Goal: Information Seeking & Learning: Learn about a topic

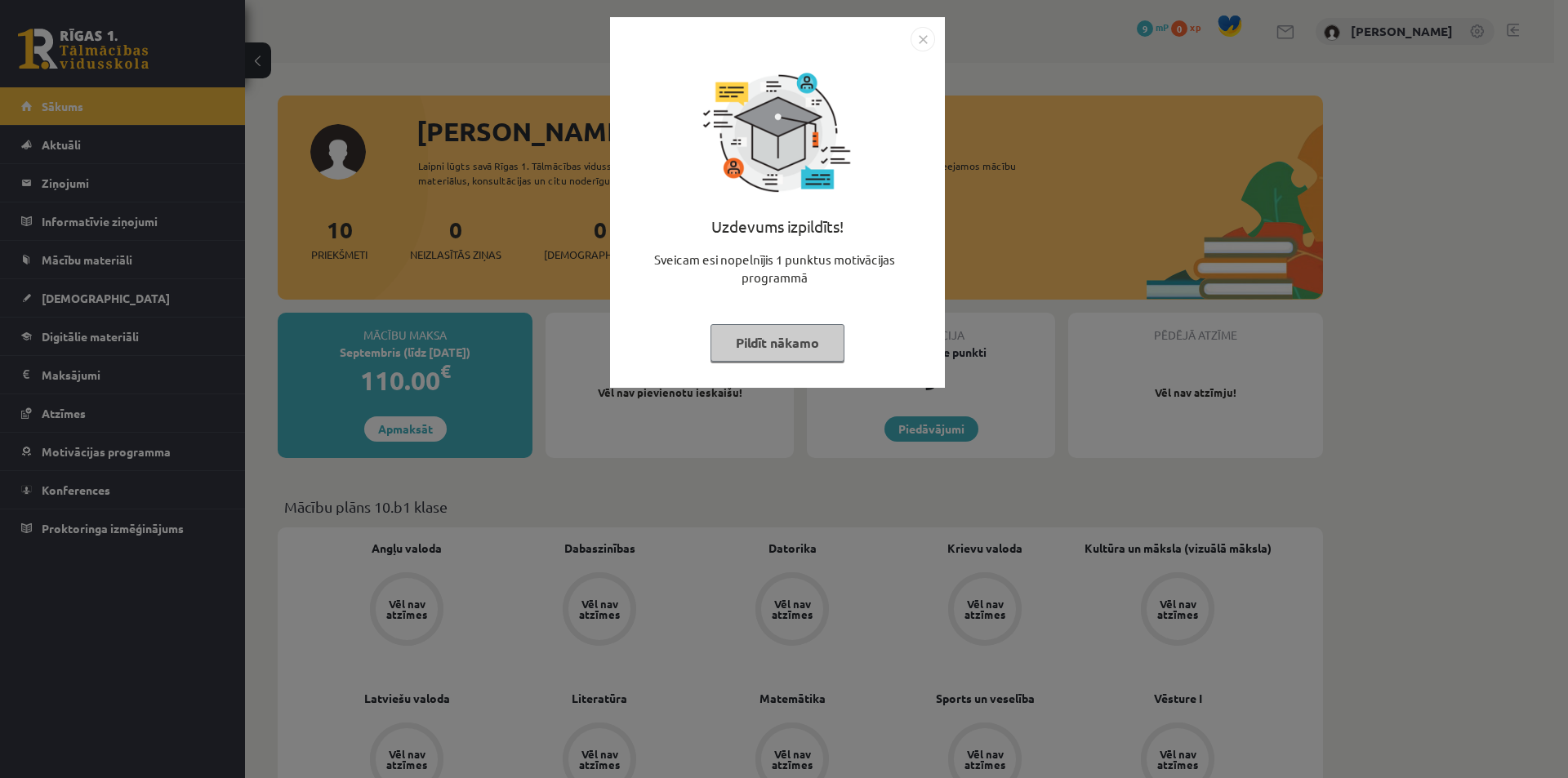
click at [785, 348] on button "Pildīt nākamo" at bounding box center [777, 342] width 134 height 38
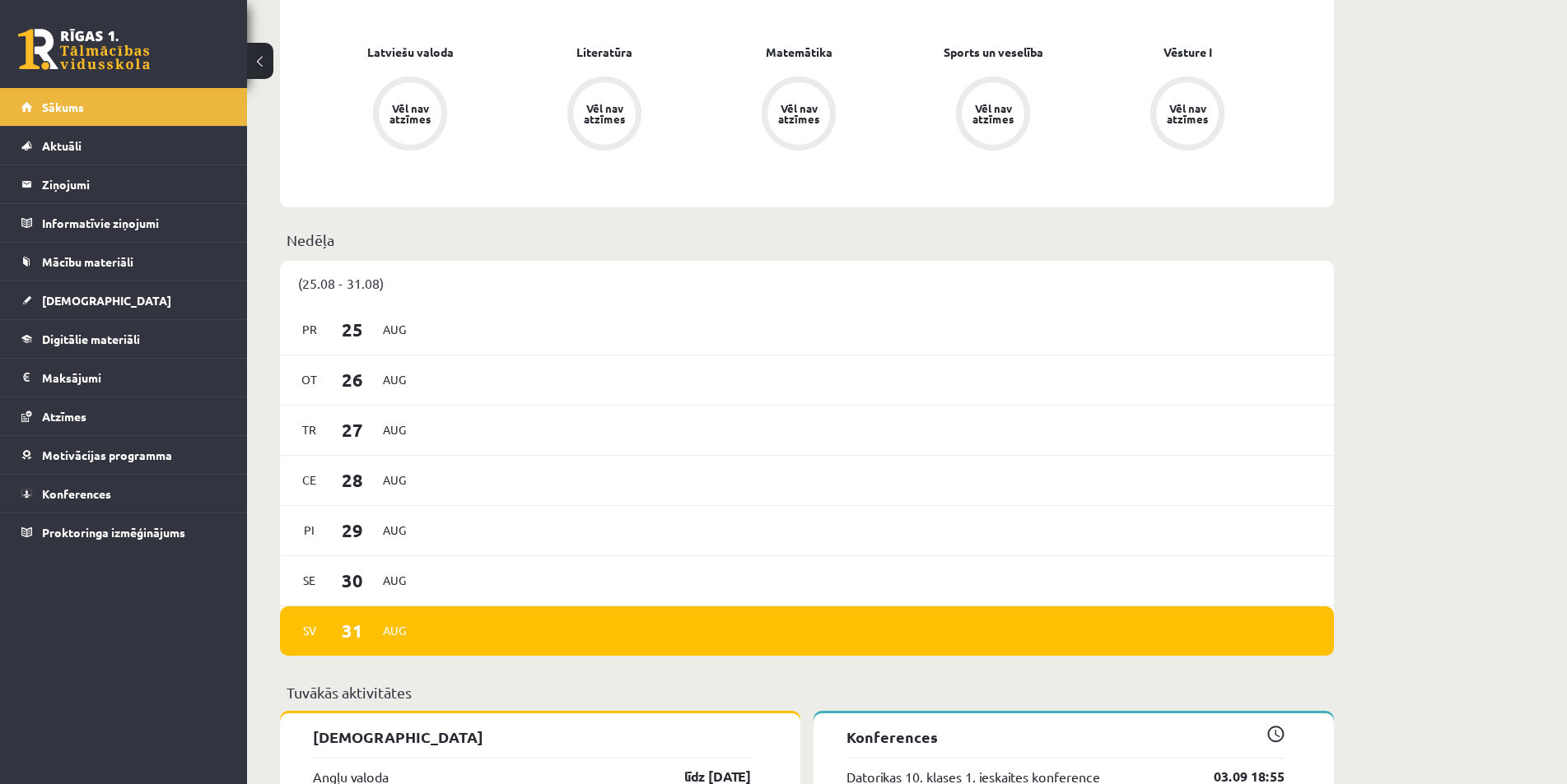
scroll to position [241, 0]
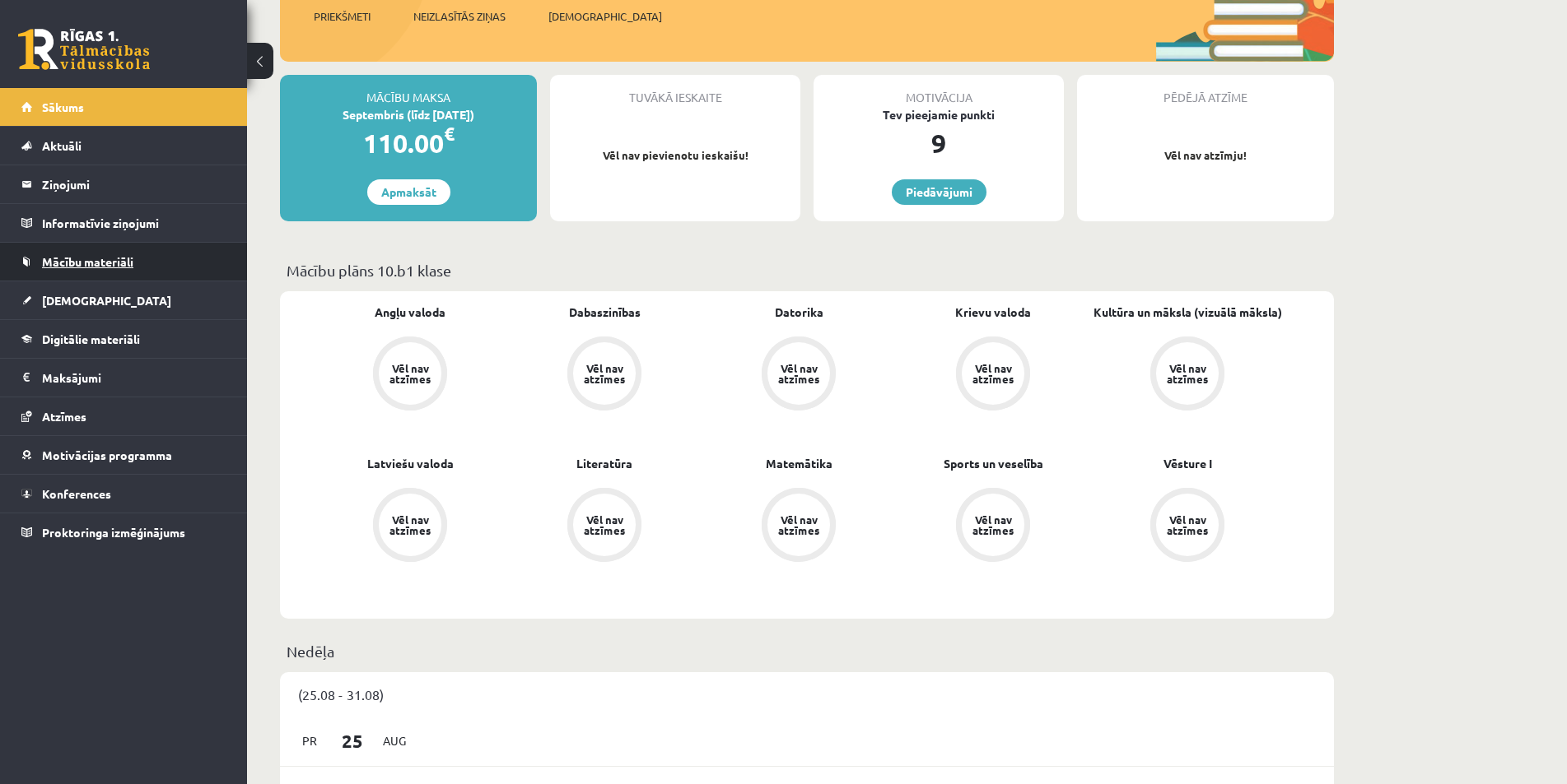
click at [65, 259] on span "Mācību materiāli" at bounding box center [87, 261] width 91 height 15
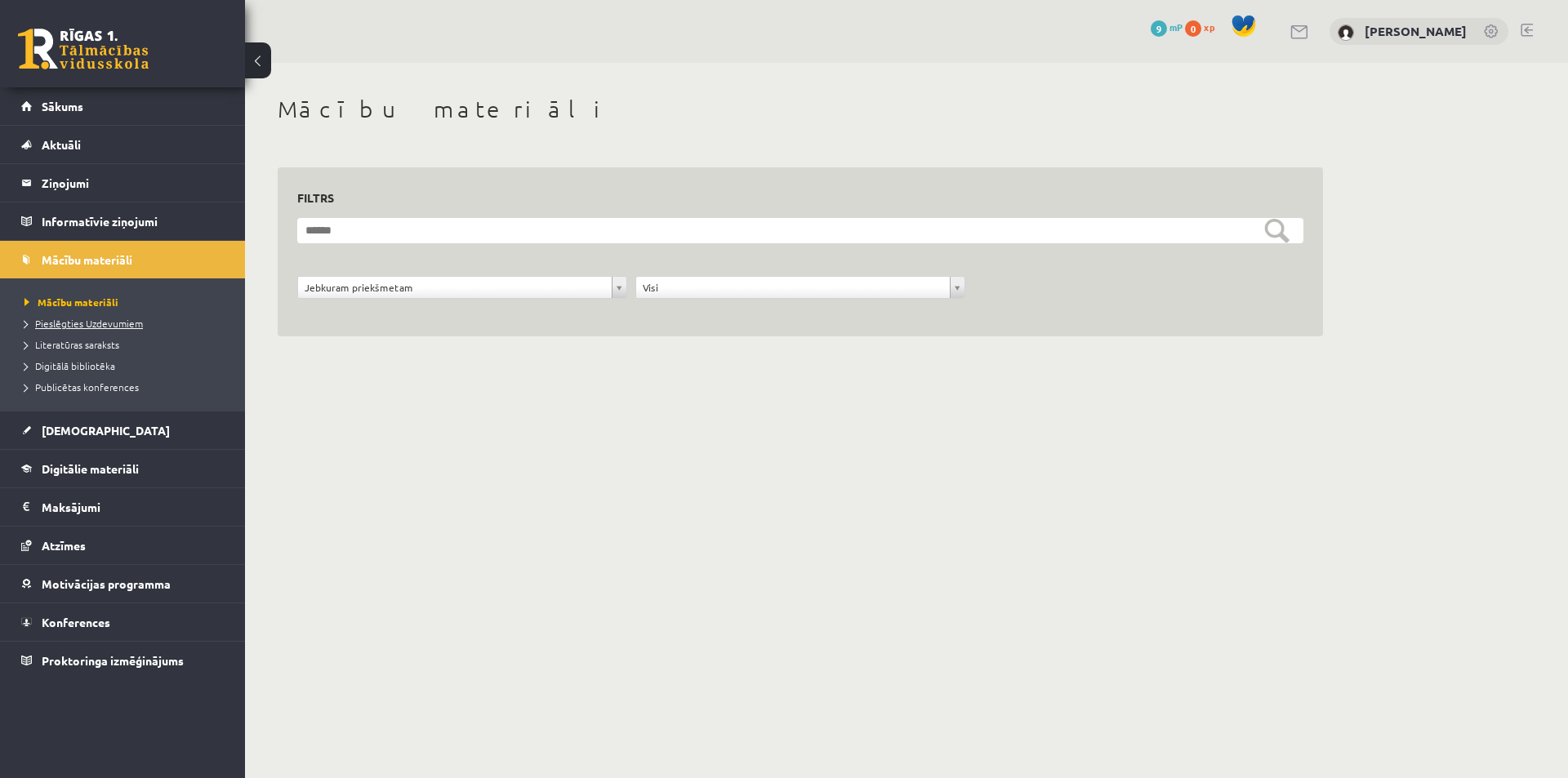
click at [91, 317] on link "Pieslēgties Uzdevumiem" at bounding box center [126, 323] width 204 height 15
click at [80, 183] on legend "Ziņojumi 0" at bounding box center [133, 183] width 183 height 38
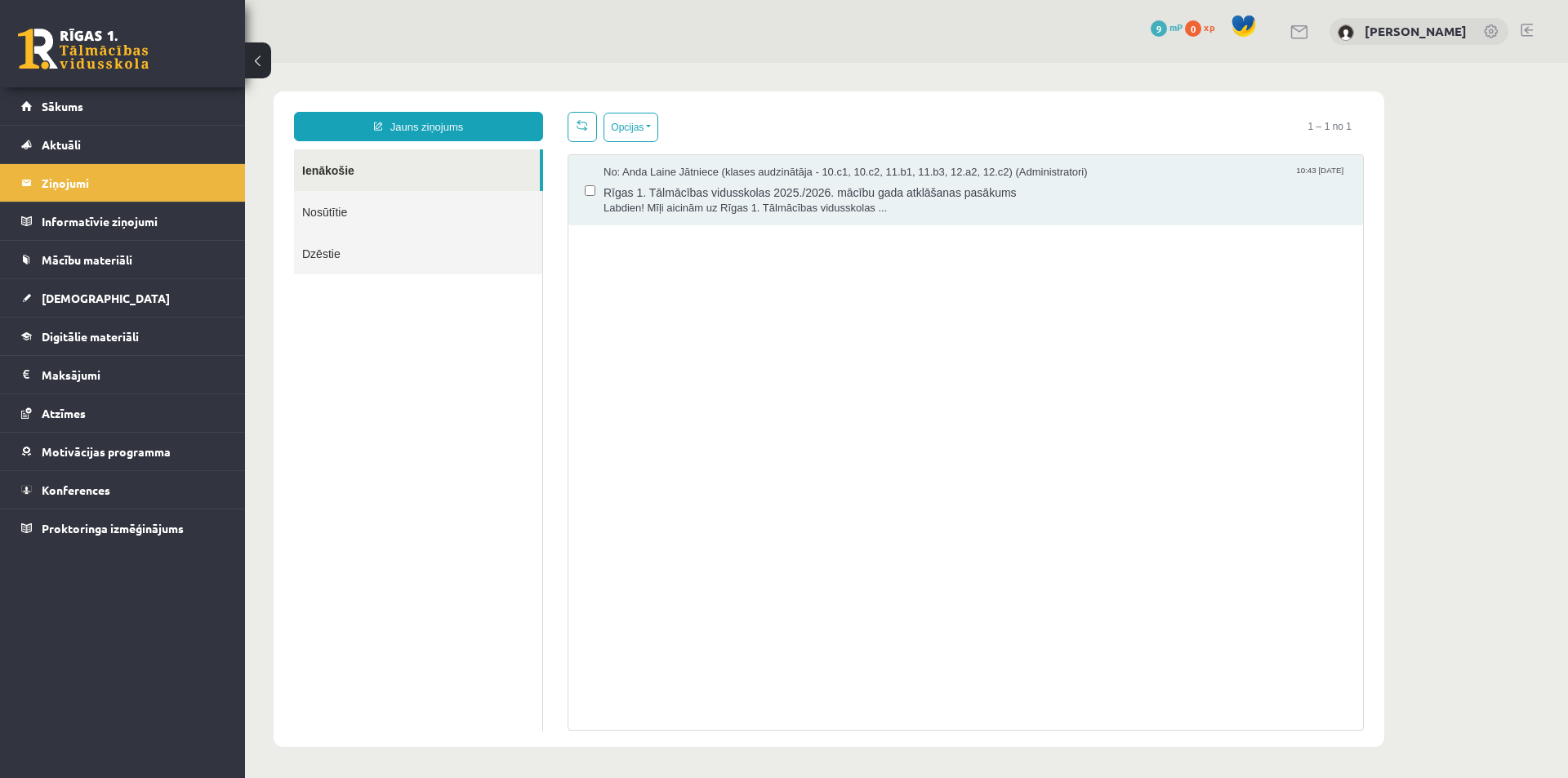
click at [399, 214] on link "Nosūtītie" at bounding box center [418, 212] width 248 height 41
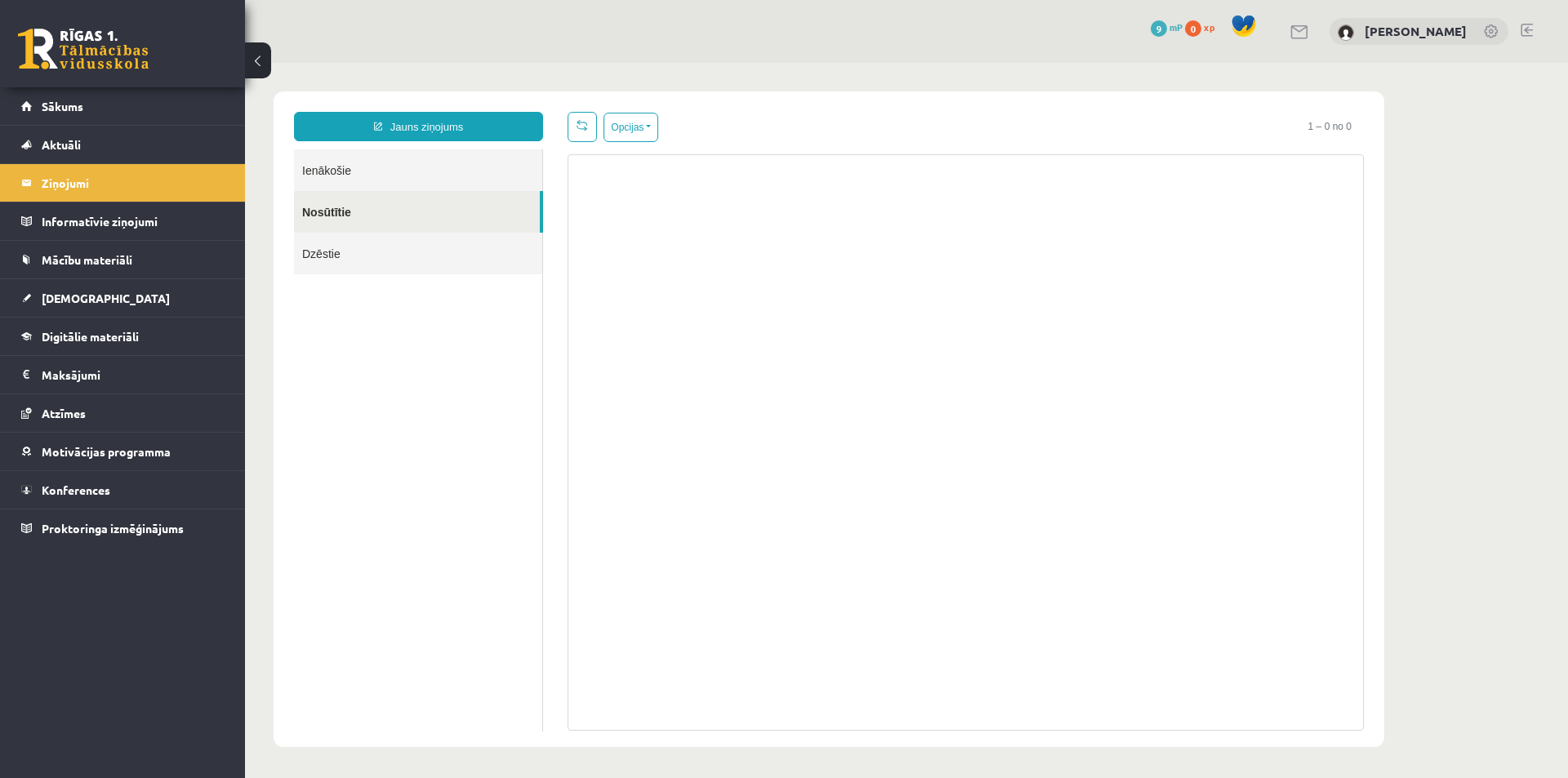
click at [342, 156] on link "Ienākošie" at bounding box center [418, 169] width 248 height 41
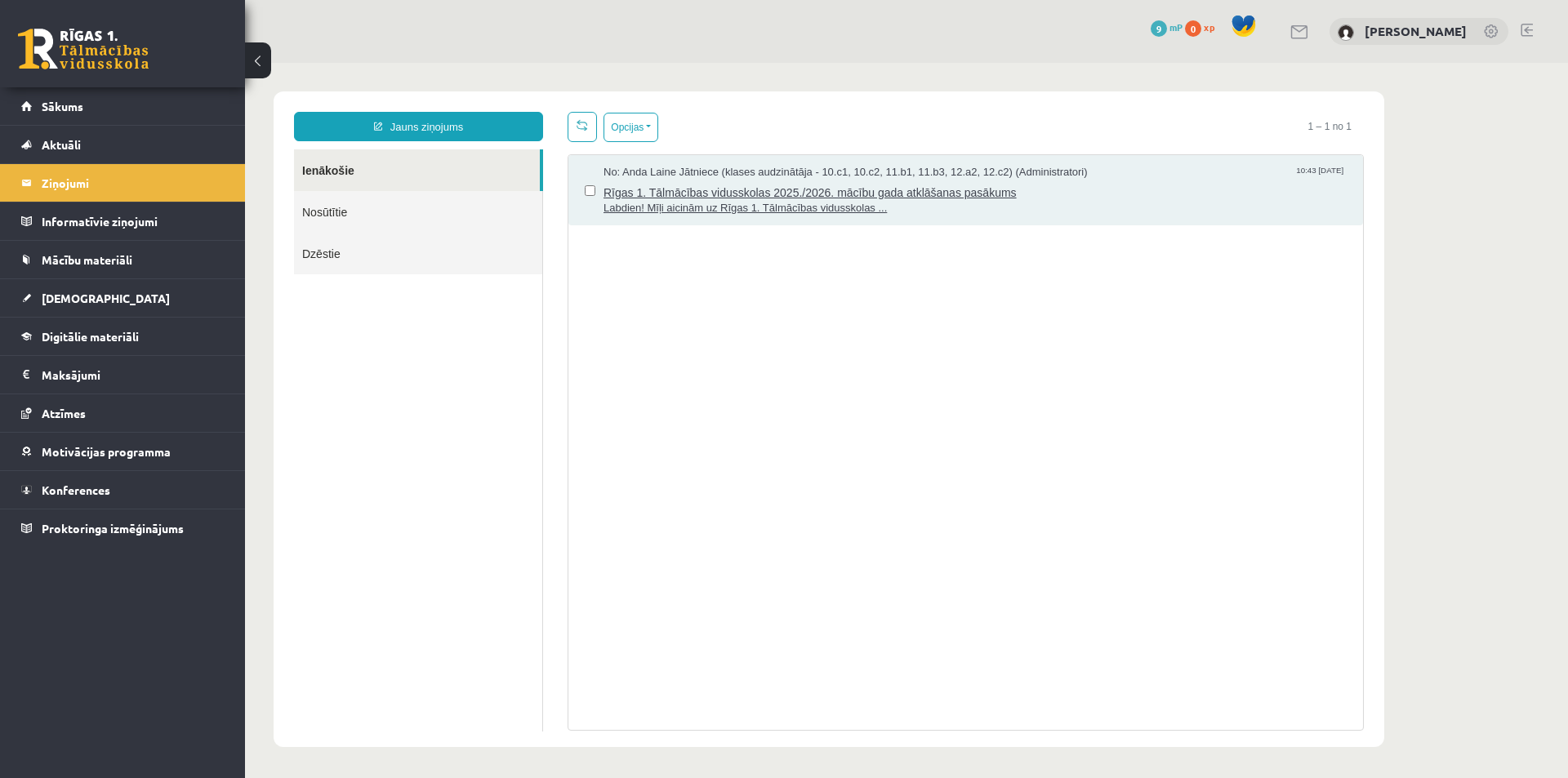
click at [693, 205] on span "Labdien! Mīļi aicinām uz Rīgas 1. Tālmācības vidusskolas ..." at bounding box center [975, 209] width 743 height 16
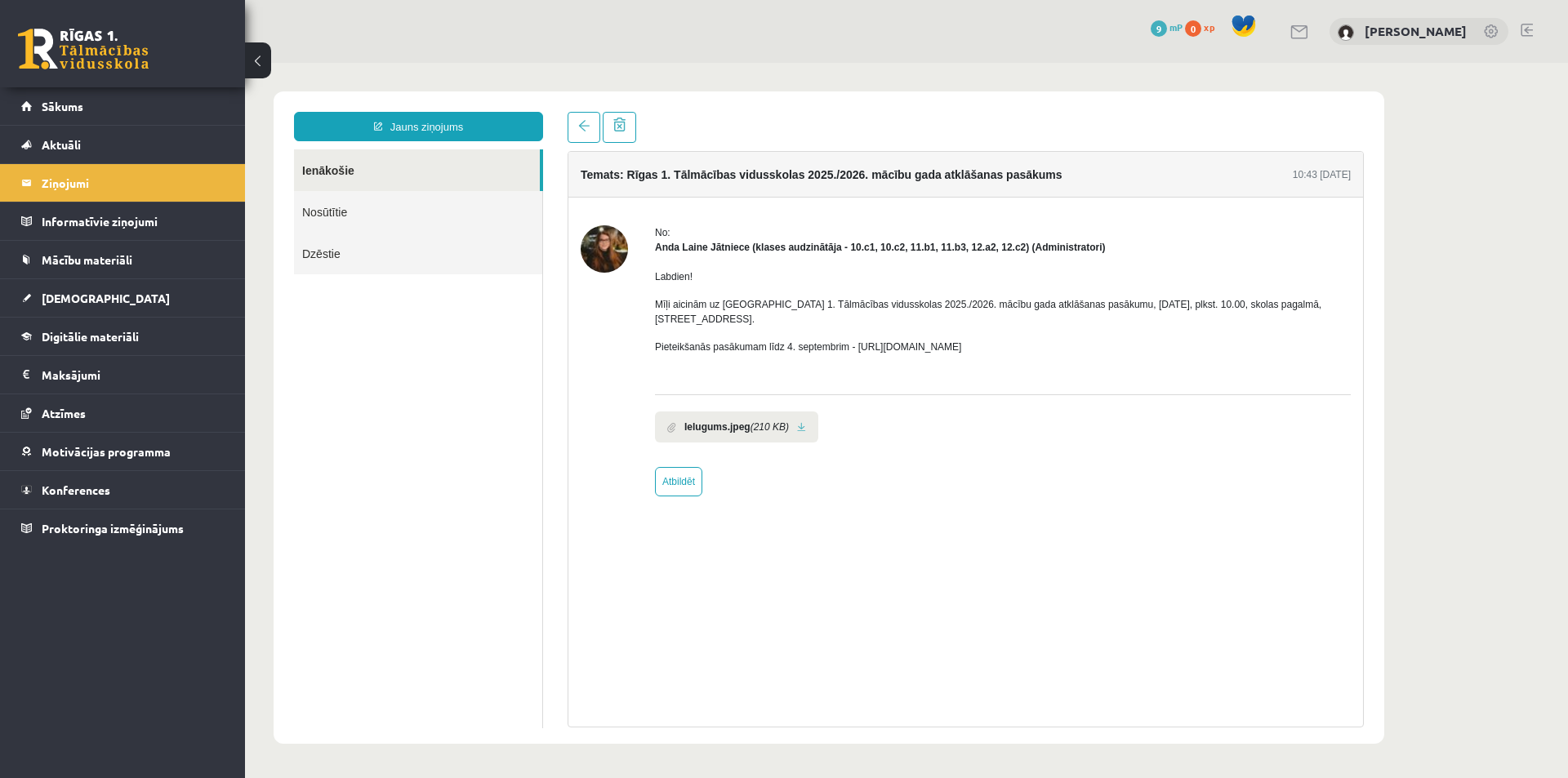
drag, startPoint x: 853, startPoint y: 335, endPoint x: 1025, endPoint y: 339, distance: 172.0
click at [1025, 340] on p "Pieteikšanās pasākumam līdz 4. septembrim - https://forms.gle/3LWjJyadUWzknJDe9" at bounding box center [1003, 347] width 695 height 15
copy p "https://forms.gle/3LWjJyadUWzknJDe9"
click at [74, 254] on span "Mācību materiāli" at bounding box center [86, 259] width 90 height 15
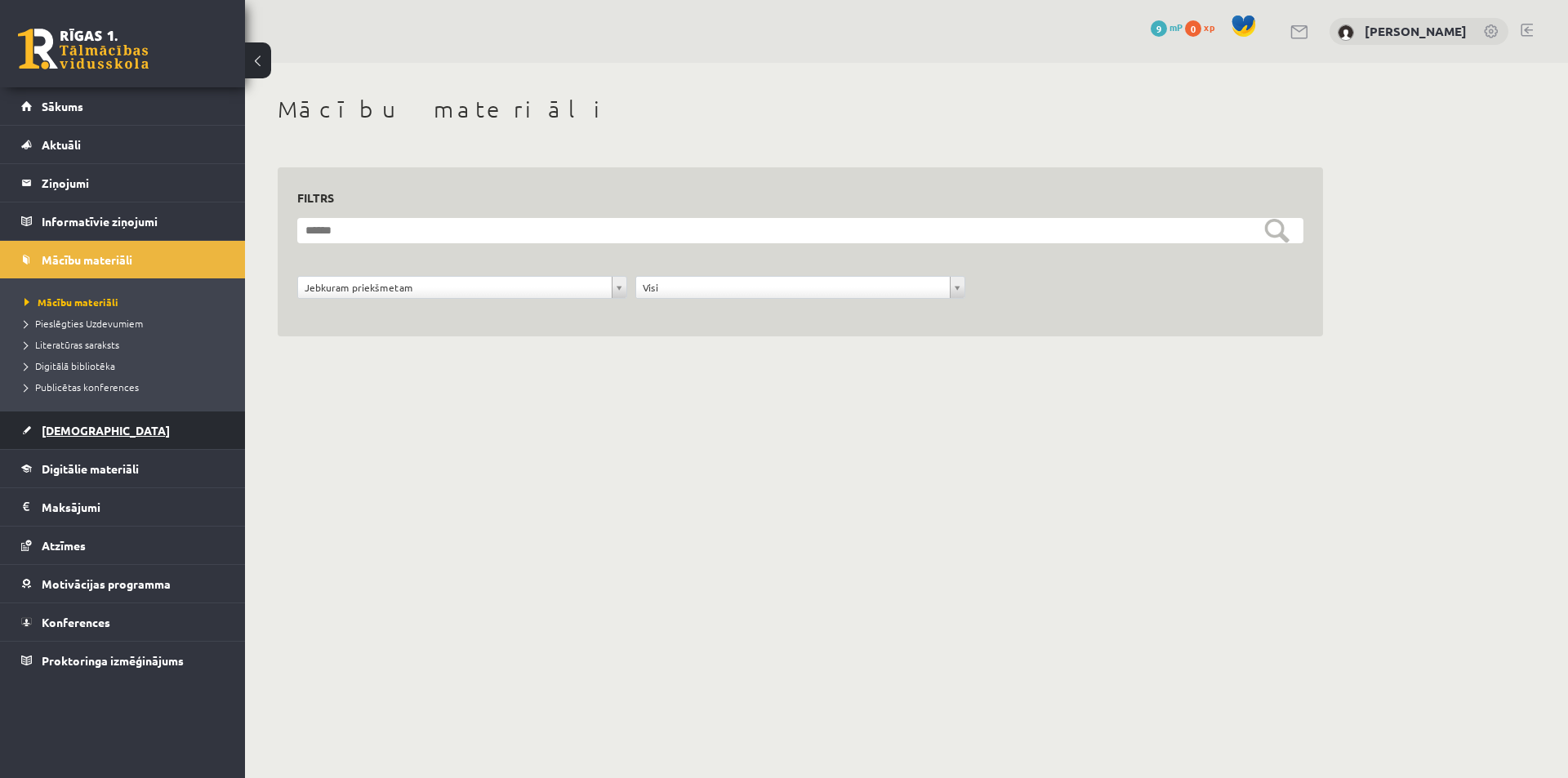
click at [94, 427] on link "[DEMOGRAPHIC_DATA]" at bounding box center [123, 430] width 204 height 38
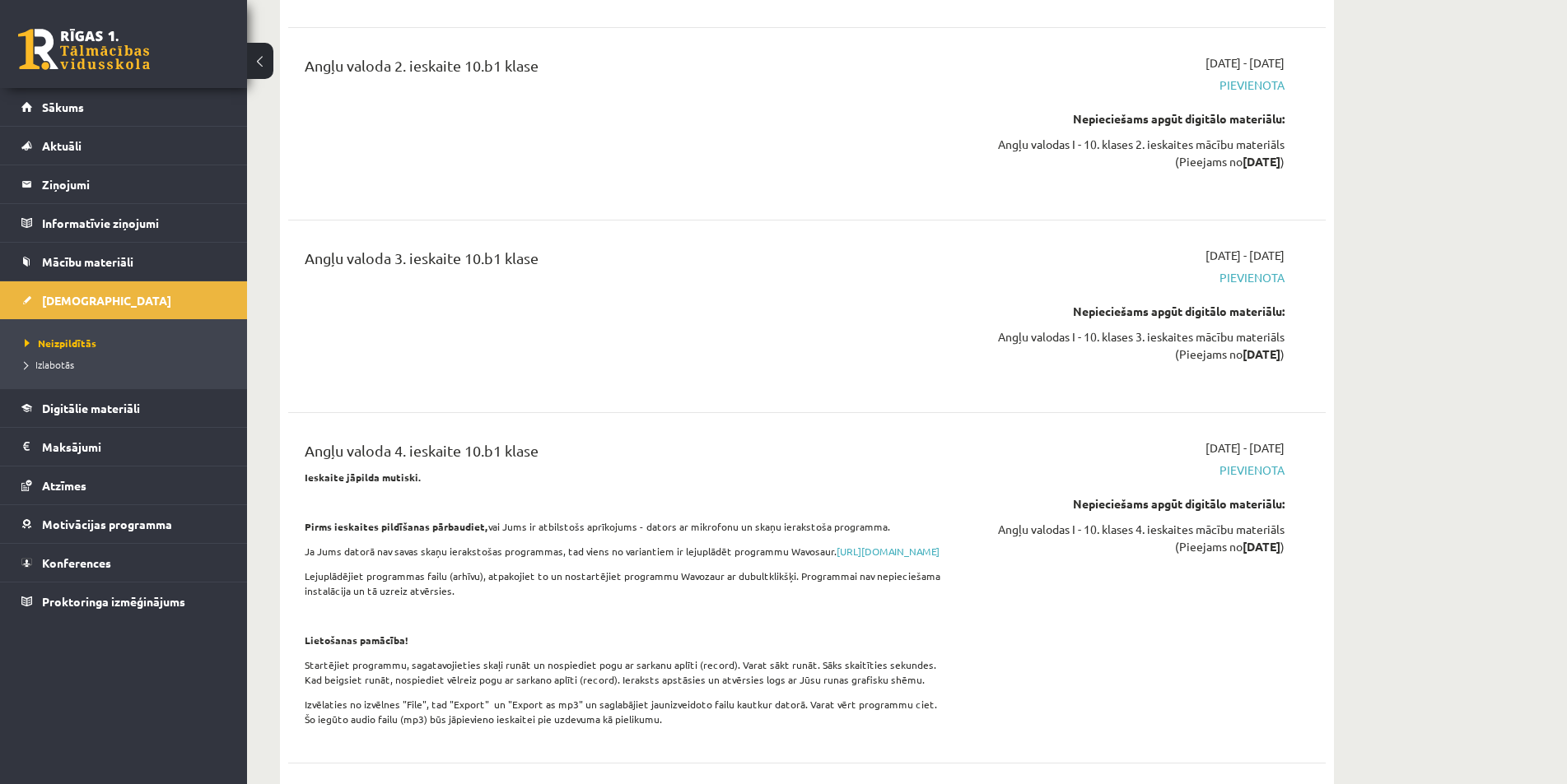
scroll to position [741, 0]
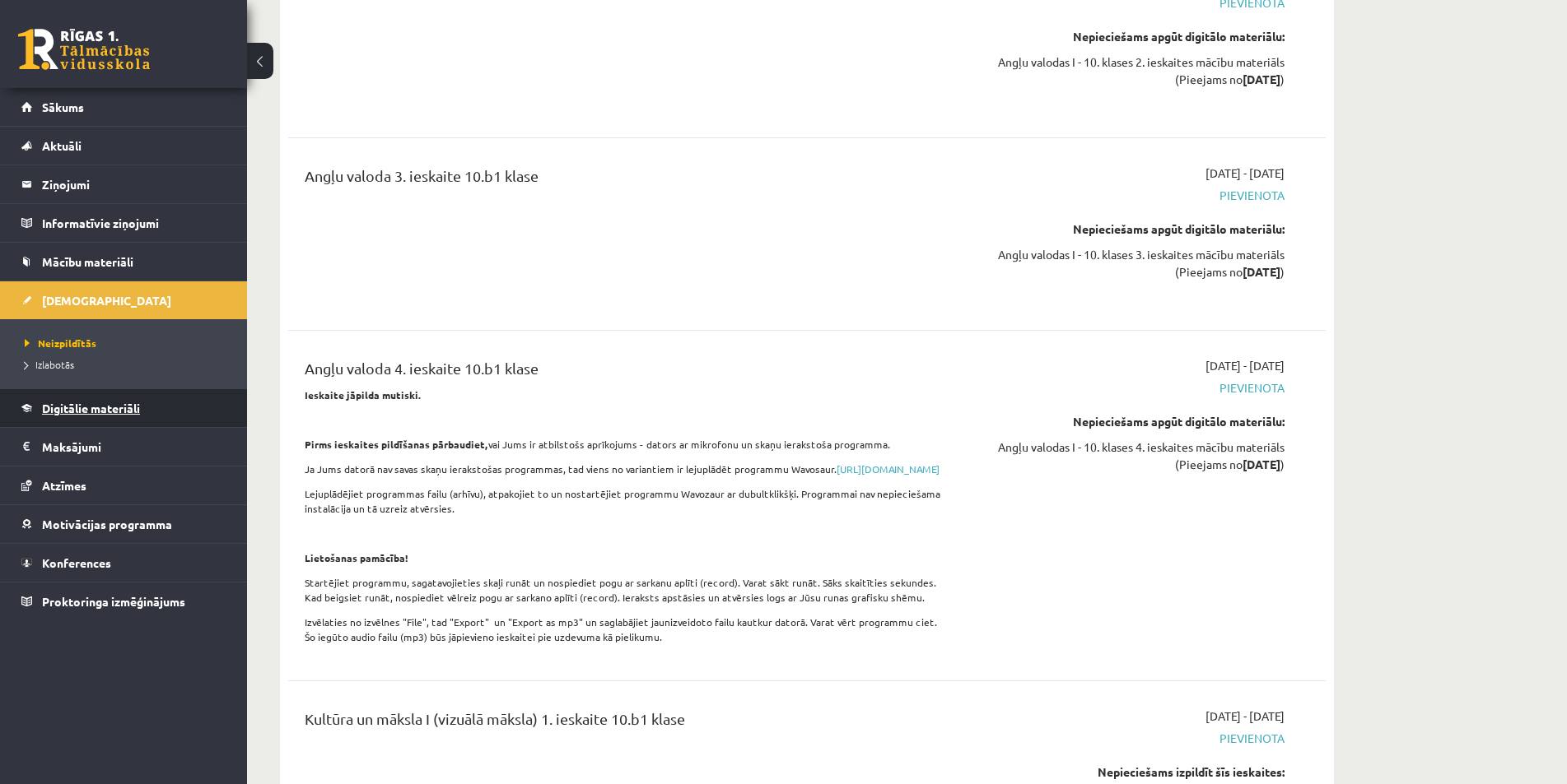
click at [62, 411] on span "Digitālie materiāli" at bounding box center [90, 408] width 98 height 15
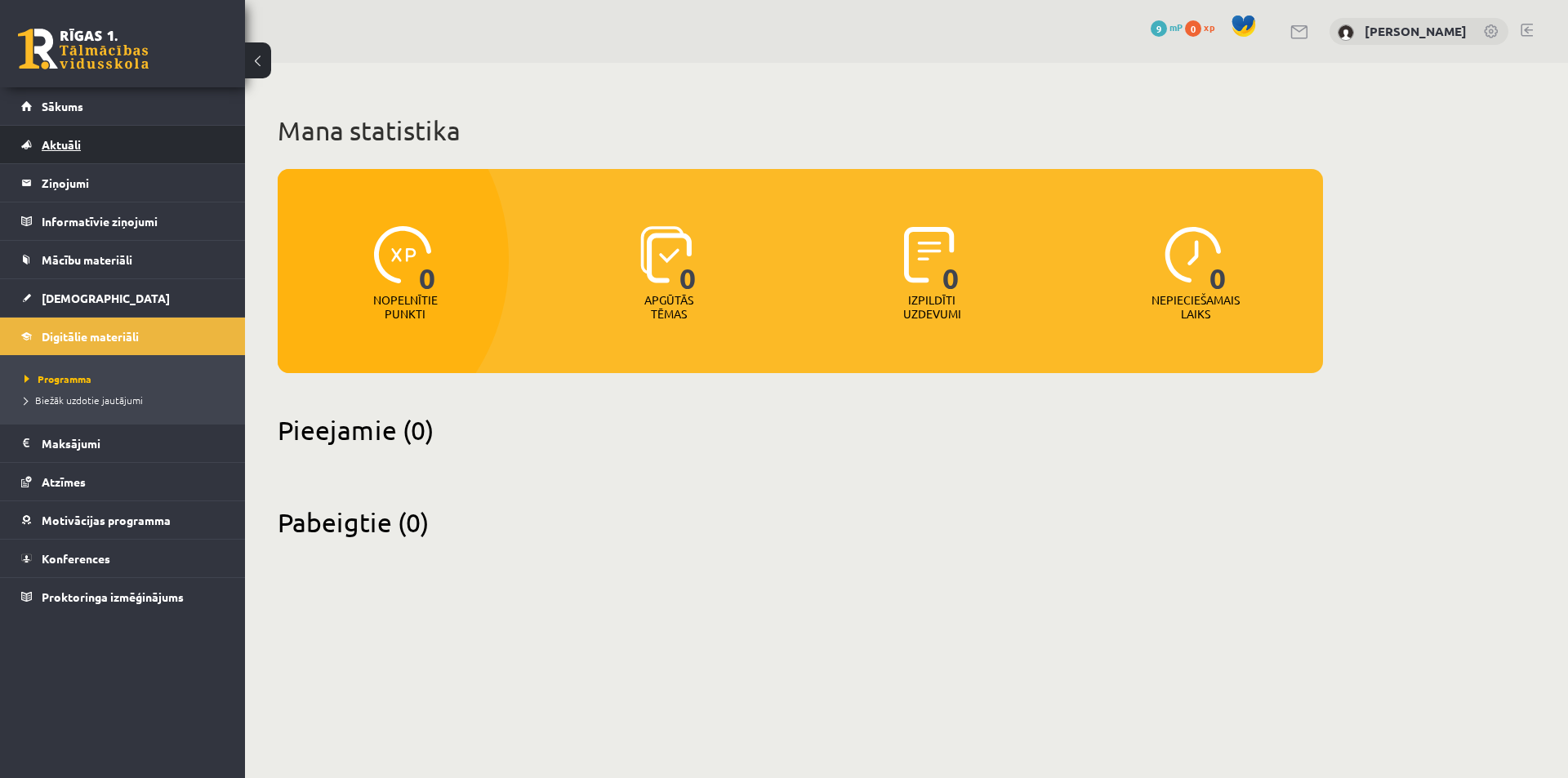
click at [64, 153] on link "Aktuāli" at bounding box center [123, 144] width 204 height 38
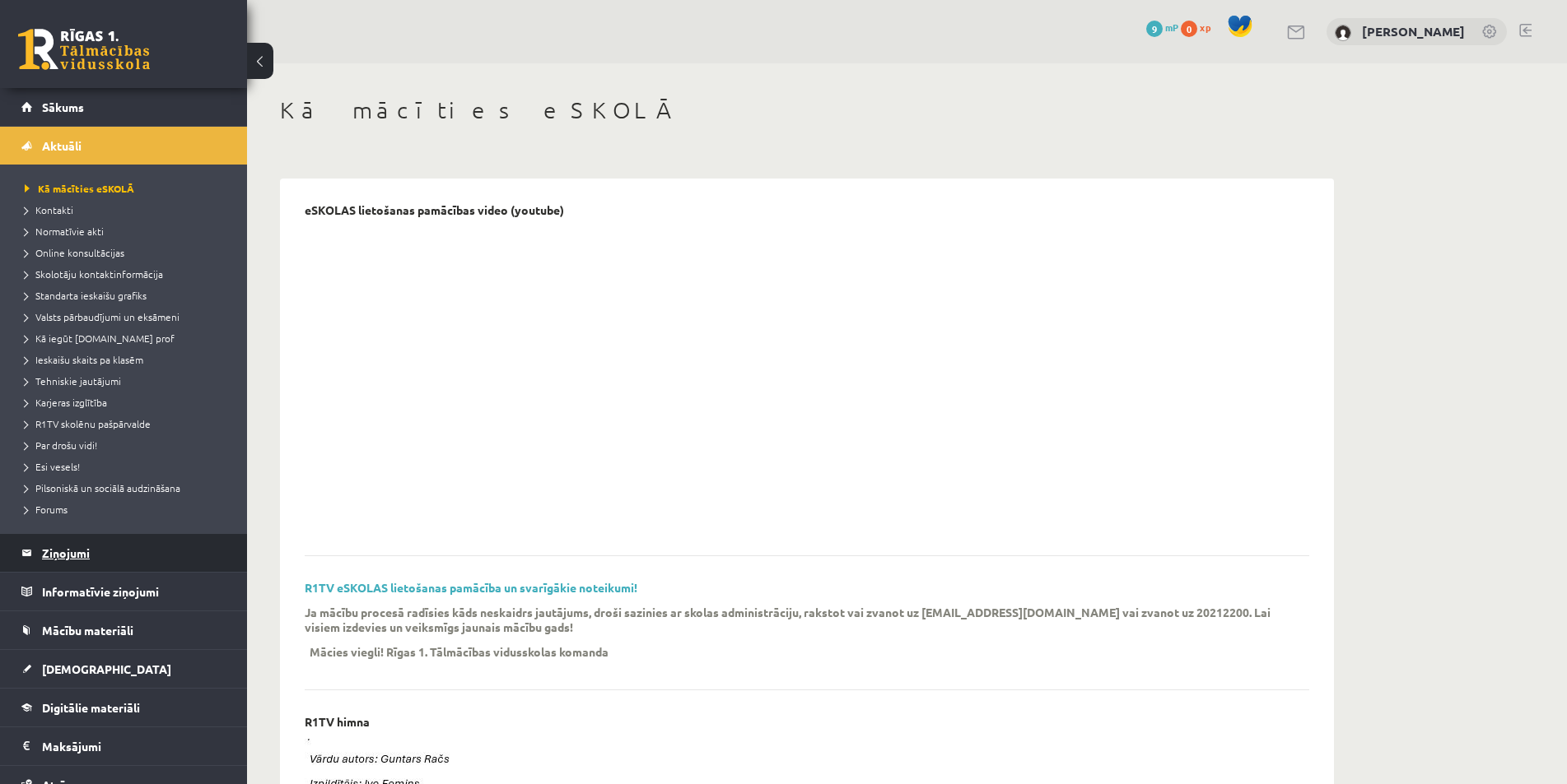
click at [65, 545] on legend "Ziņojumi 0" at bounding box center [134, 553] width 184 height 38
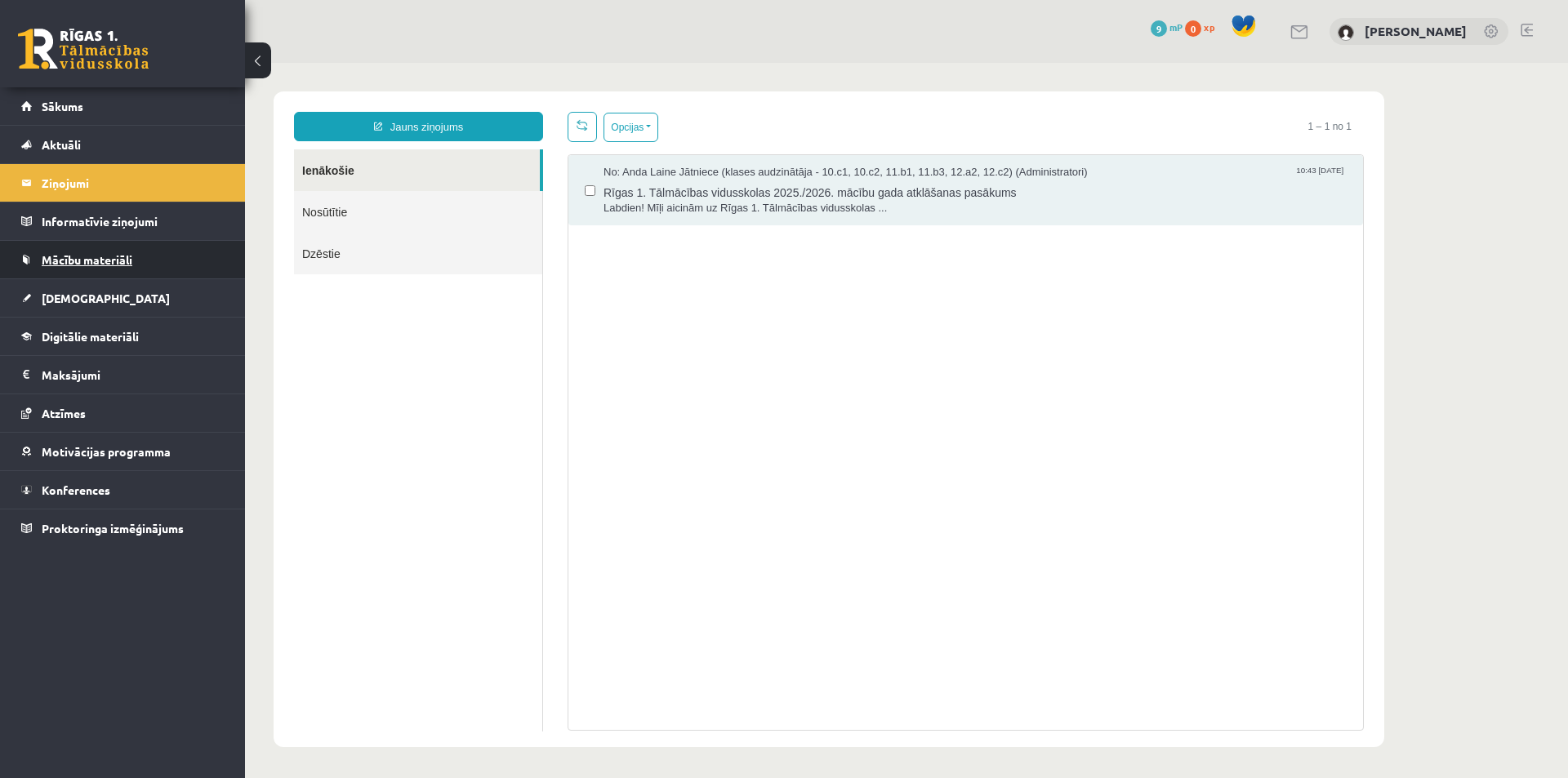
click at [76, 269] on link "Mācību materiāli" at bounding box center [123, 259] width 204 height 38
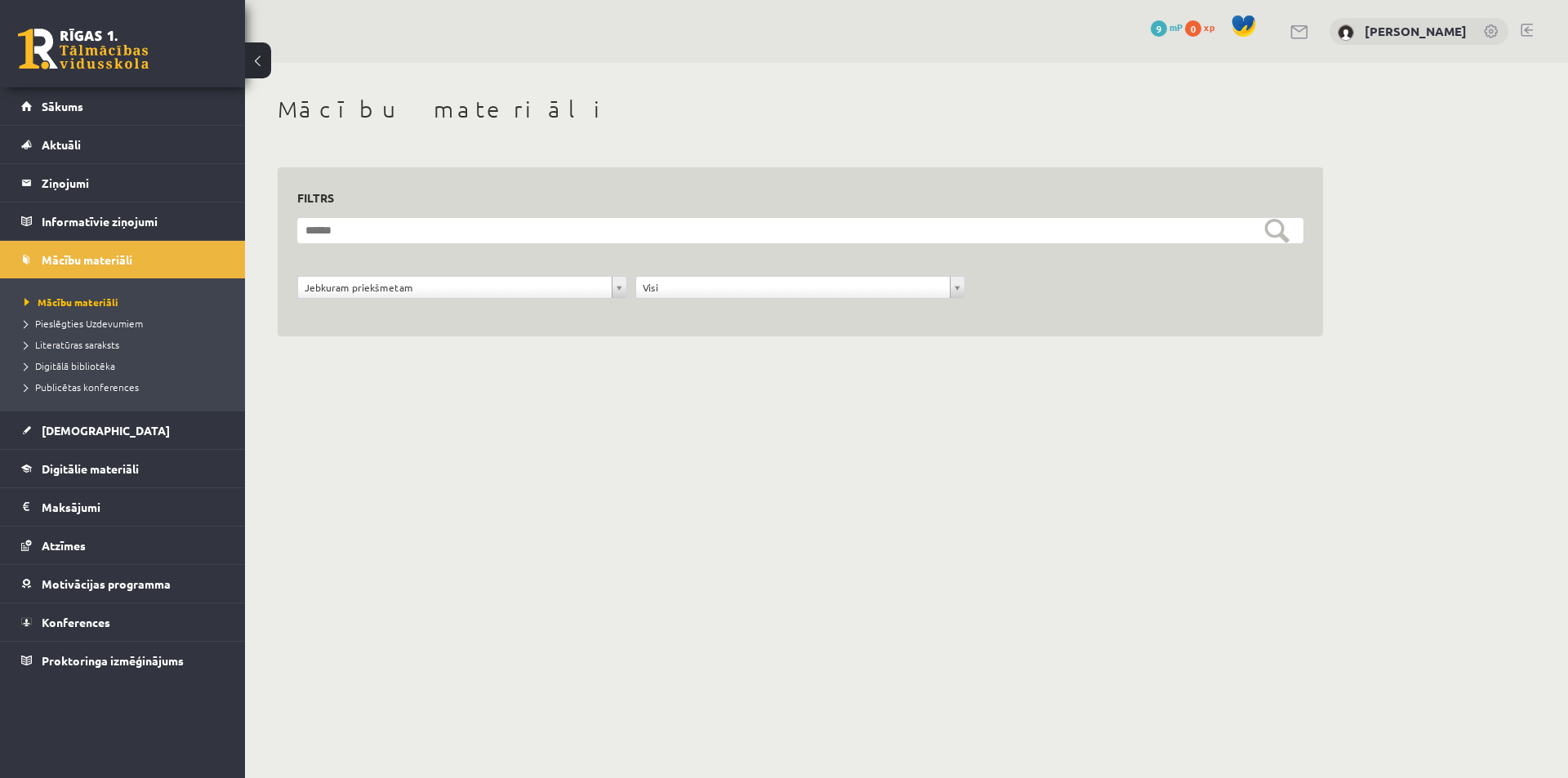
click at [77, 336] on li "Literatūras saraksts" at bounding box center [126, 344] width 204 height 21
click at [77, 341] on span "Literatūras saraksts" at bounding box center [80, 344] width 111 height 13
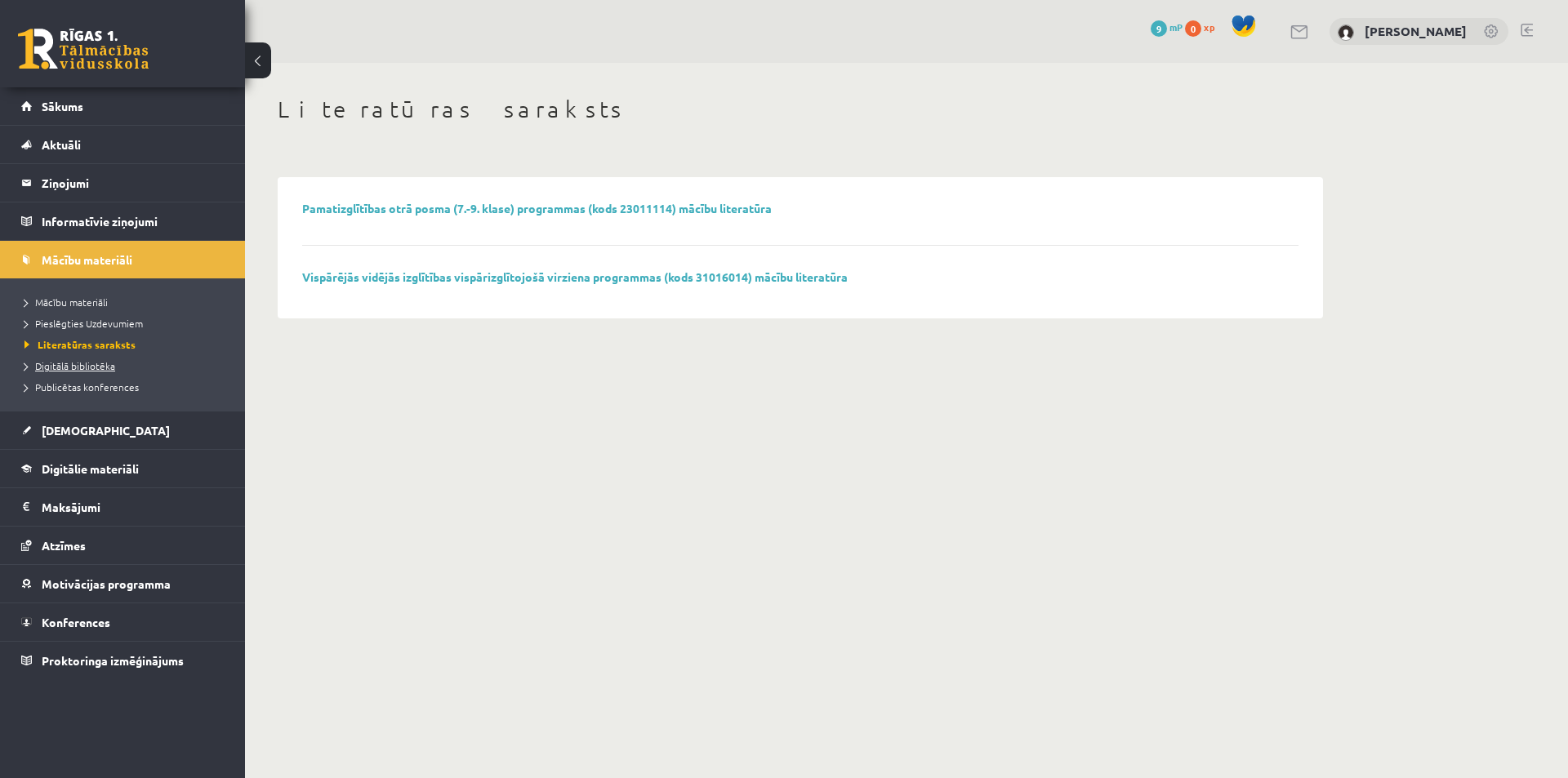
click at [80, 367] on span "Digitālā bibliotēka" at bounding box center [69, 365] width 90 height 13
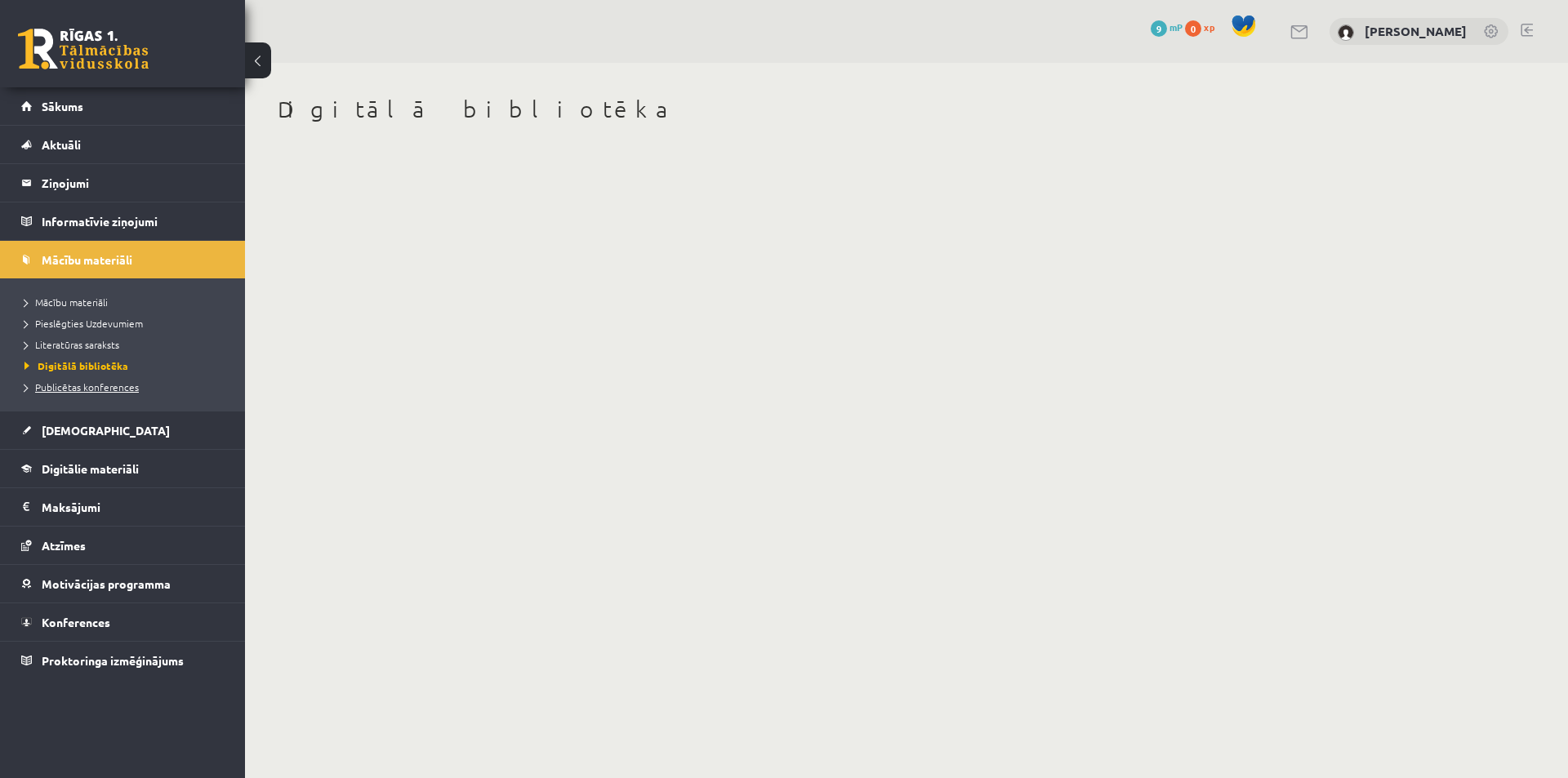
click at [85, 381] on span "Publicētas konferences" at bounding box center [82, 386] width 114 height 13
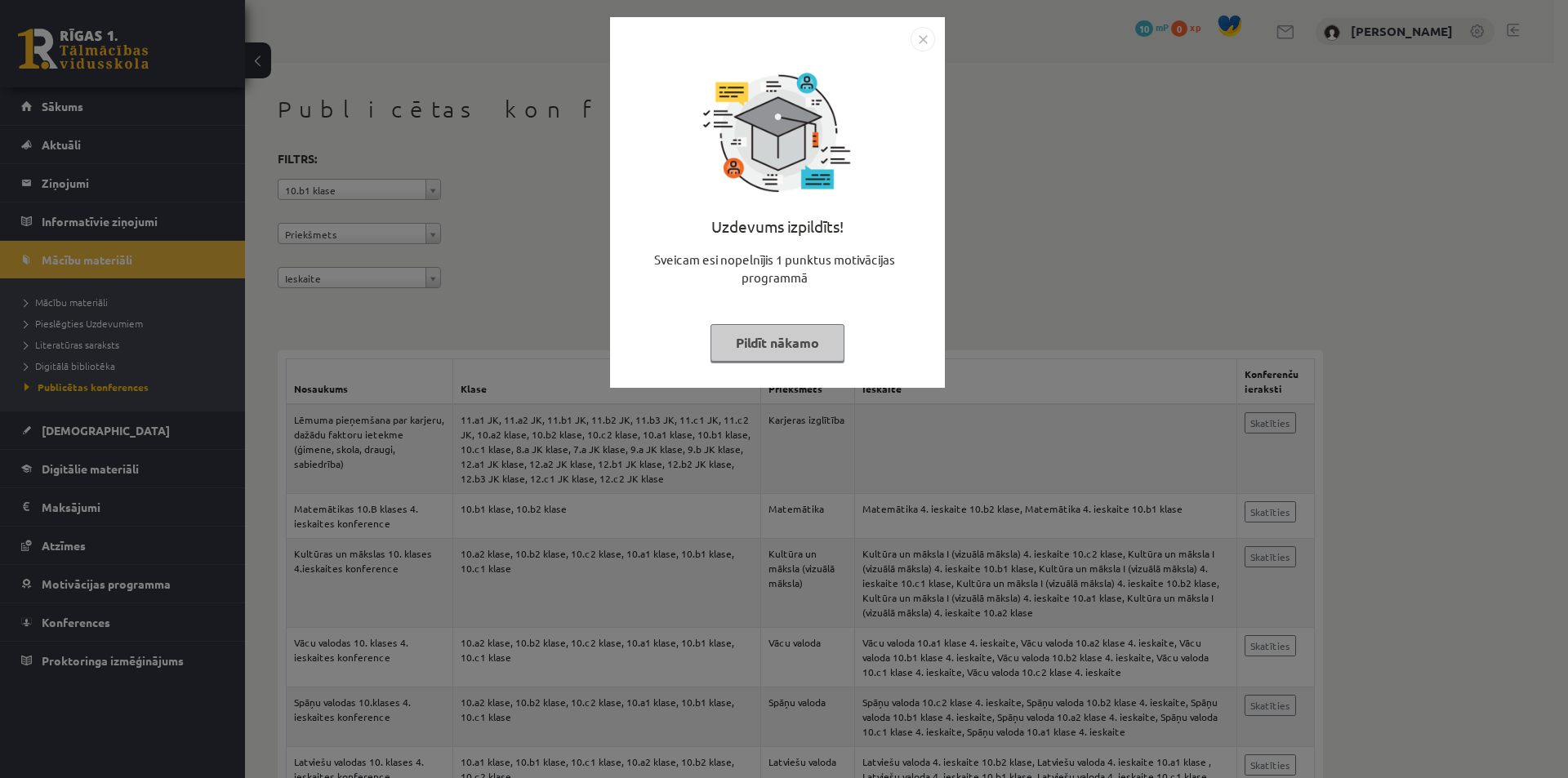
click at [779, 342] on button "Pildīt nākamo" at bounding box center [777, 342] width 134 height 38
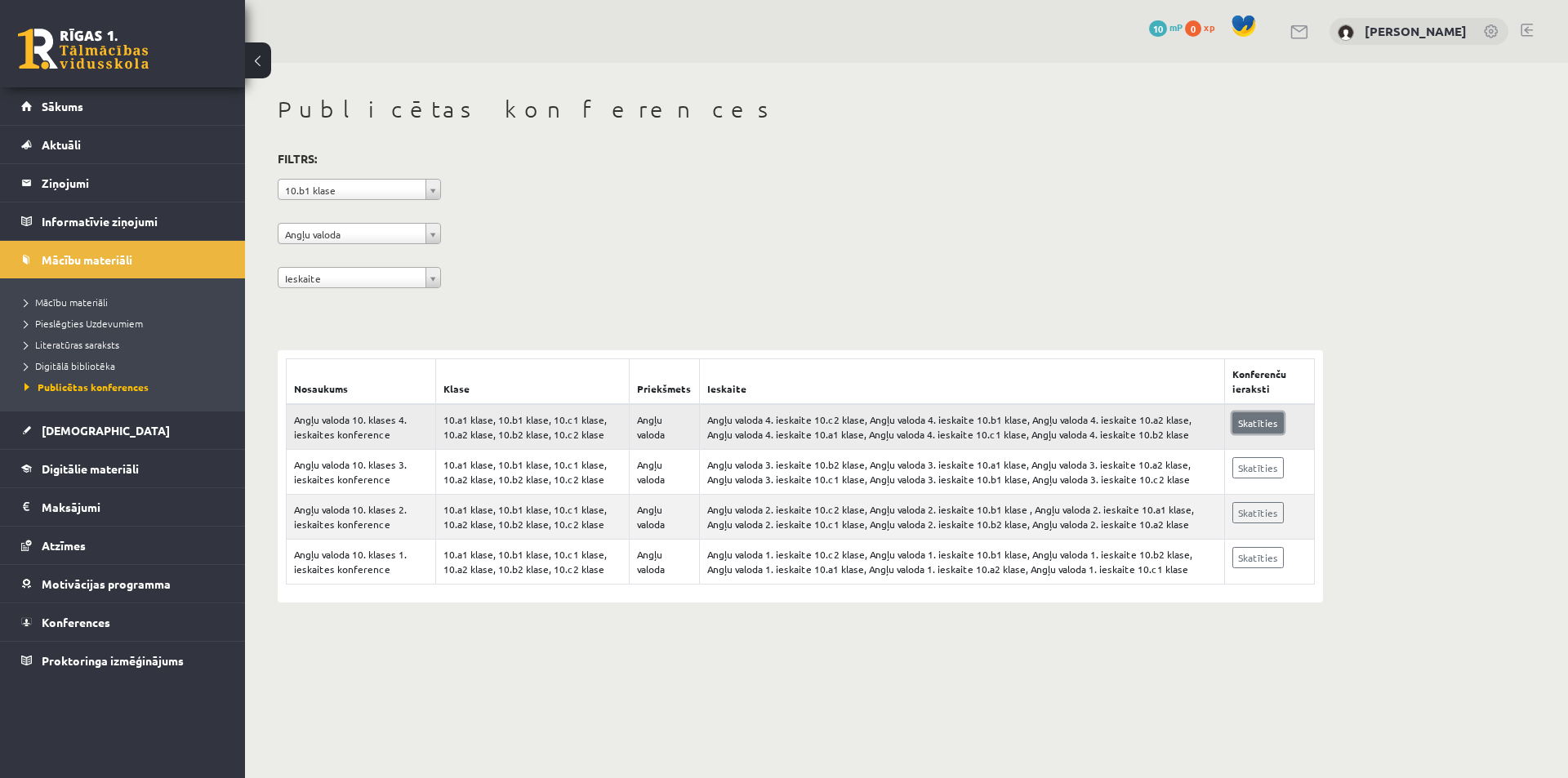
click at [1256, 420] on link "Skatīties" at bounding box center [1257, 423] width 52 height 21
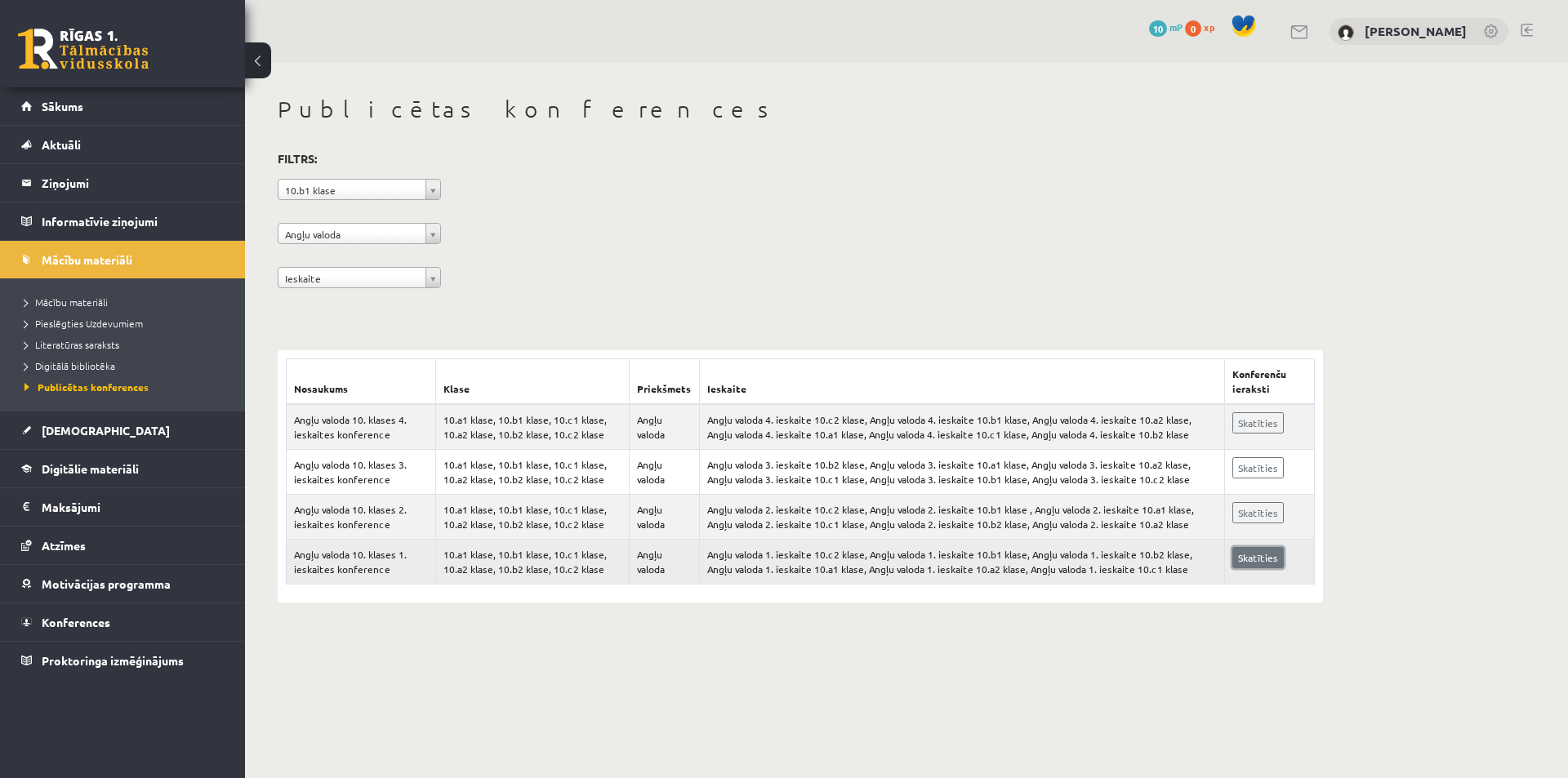
click at [1271, 554] on link "Skatīties" at bounding box center [1257, 558] width 52 height 21
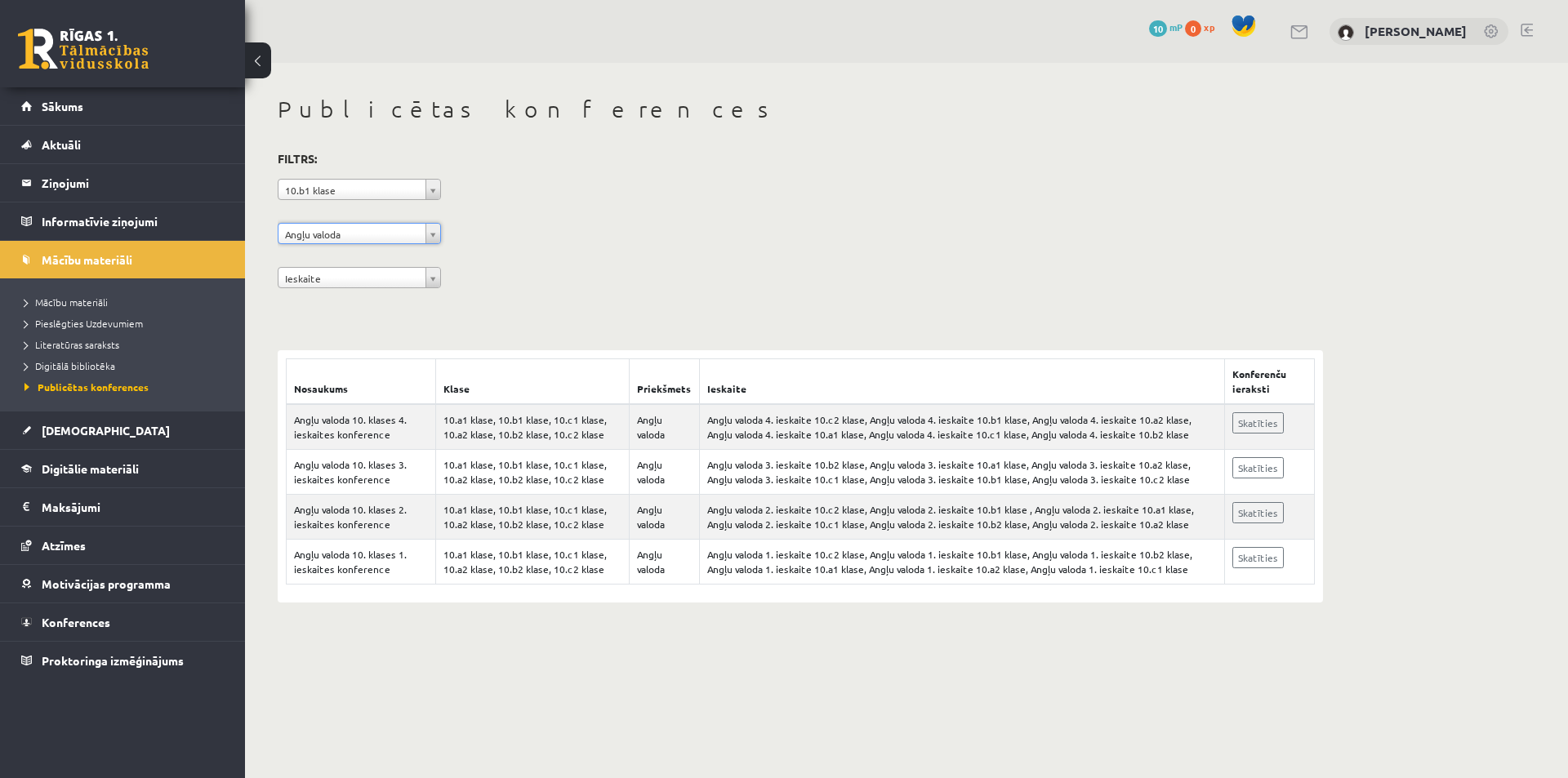
drag, startPoint x: 648, startPoint y: 247, endPoint x: 612, endPoint y: 245, distance: 36.1
click at [71, 436] on span "[DEMOGRAPHIC_DATA]" at bounding box center [105, 430] width 128 height 15
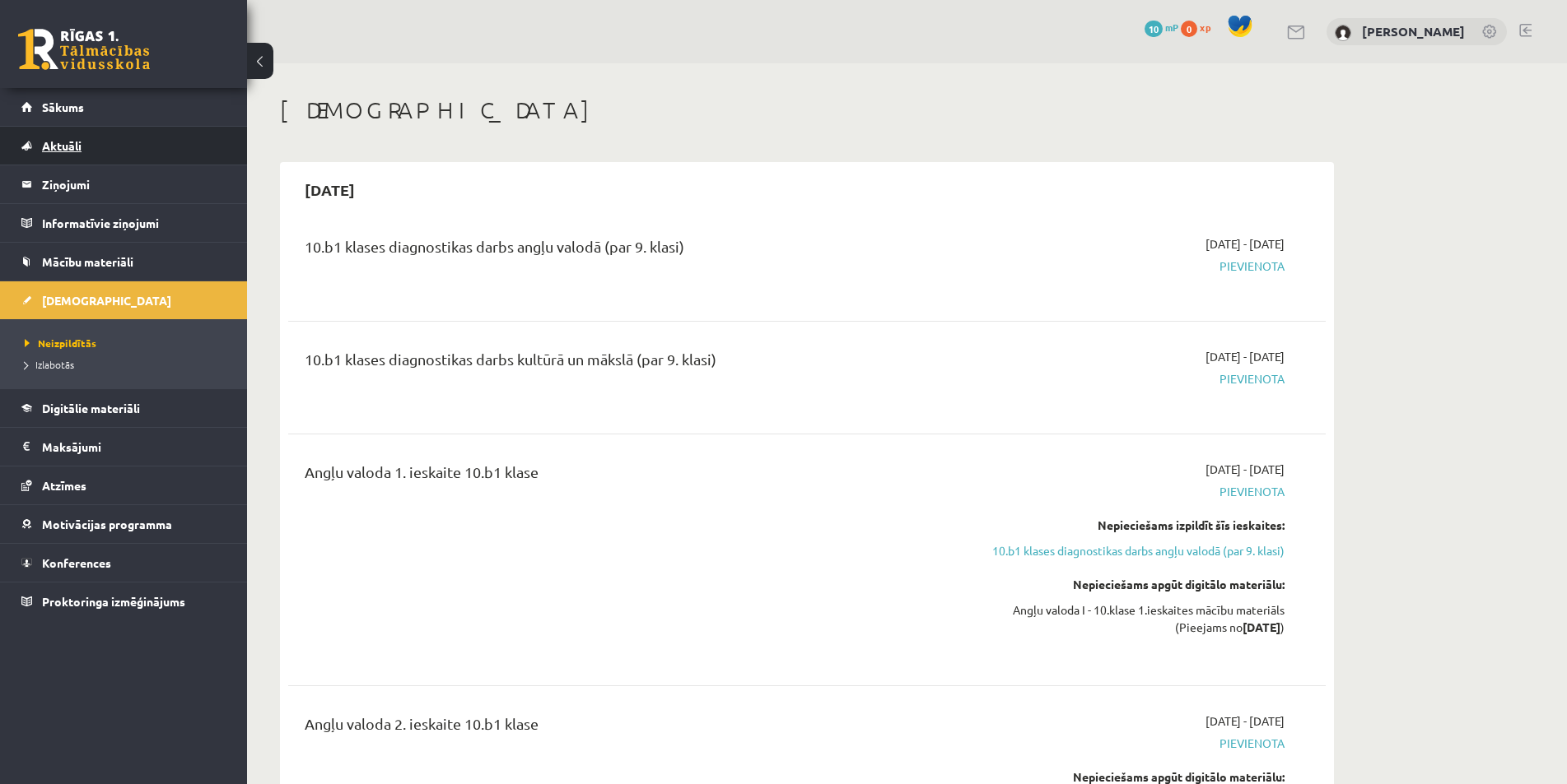
click at [53, 147] on span "Aktuāli" at bounding box center [61, 145] width 40 height 15
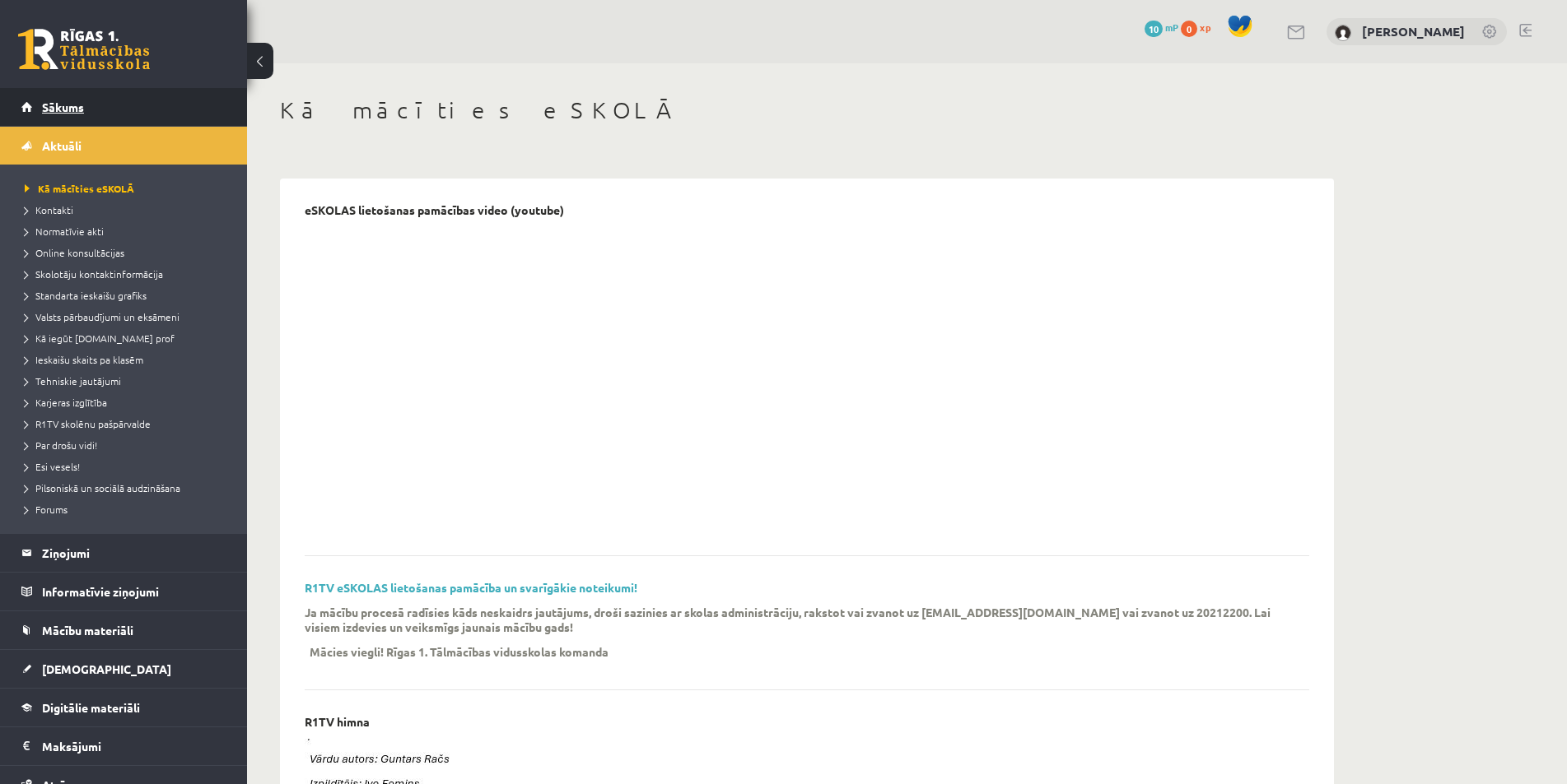
click at [72, 106] on span "Sākums" at bounding box center [62, 107] width 42 height 15
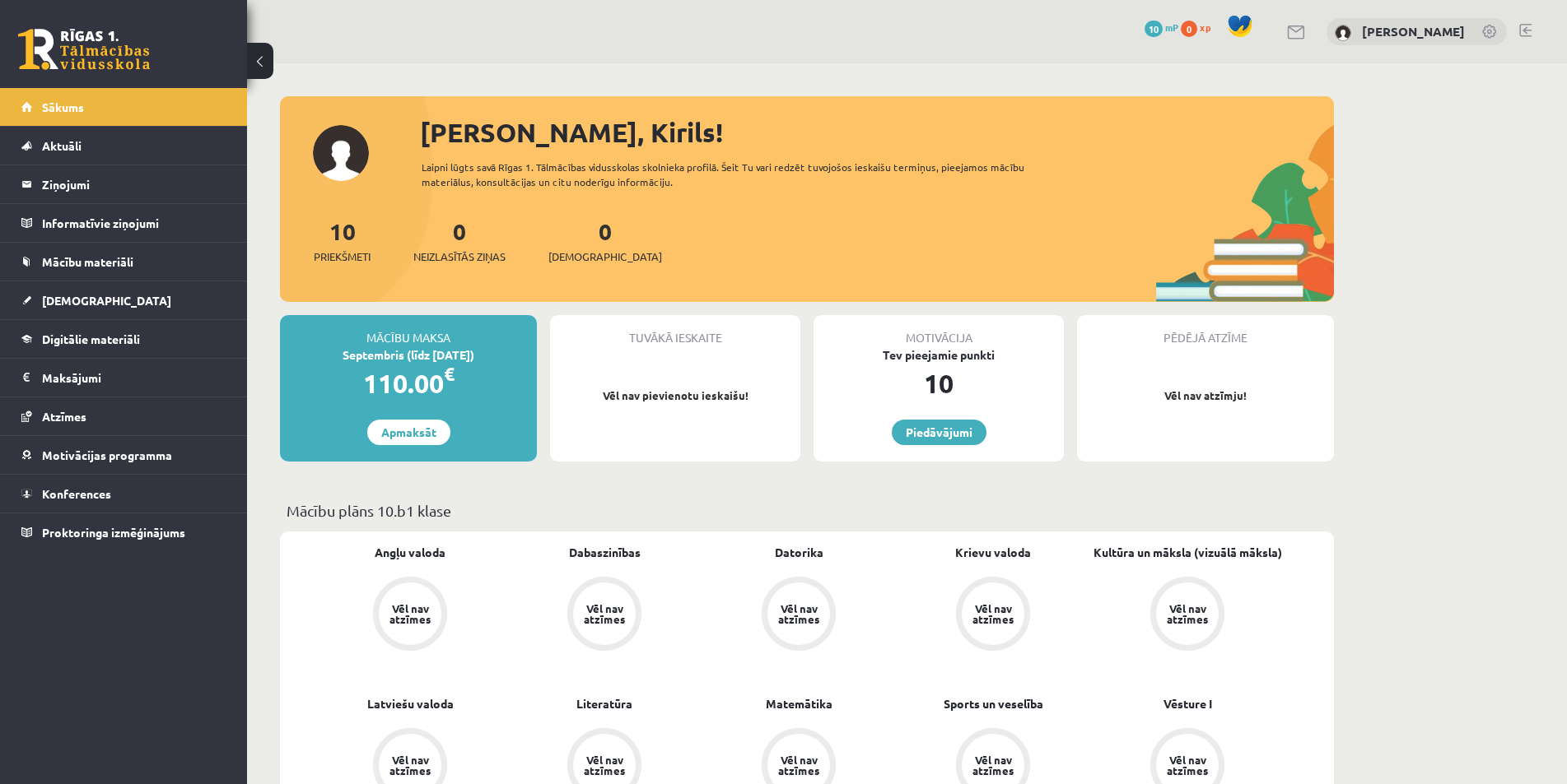
scroll to position [247, 0]
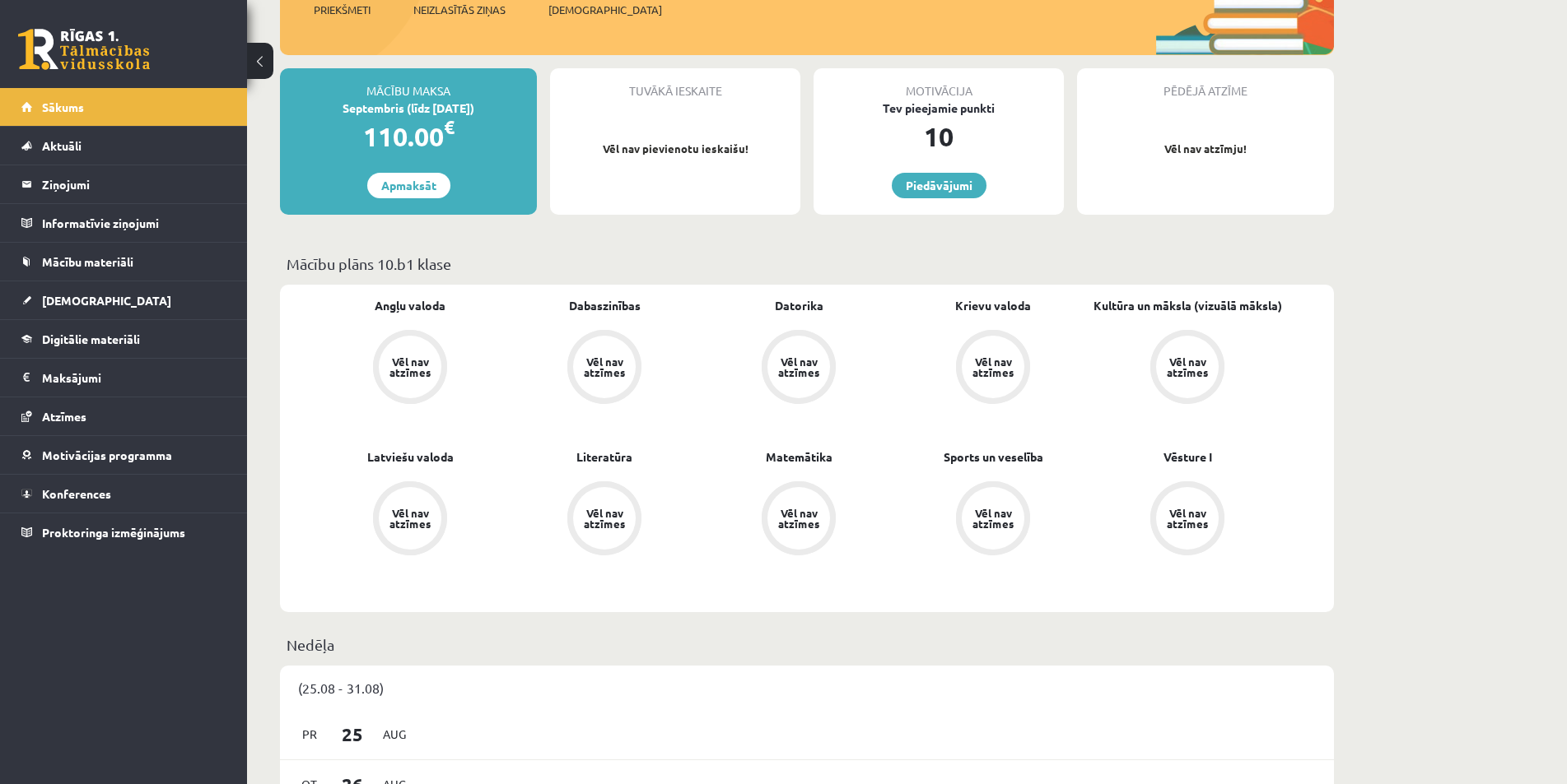
click at [398, 351] on div "Vēl nav atzīmes" at bounding box center [410, 366] width 63 height 63
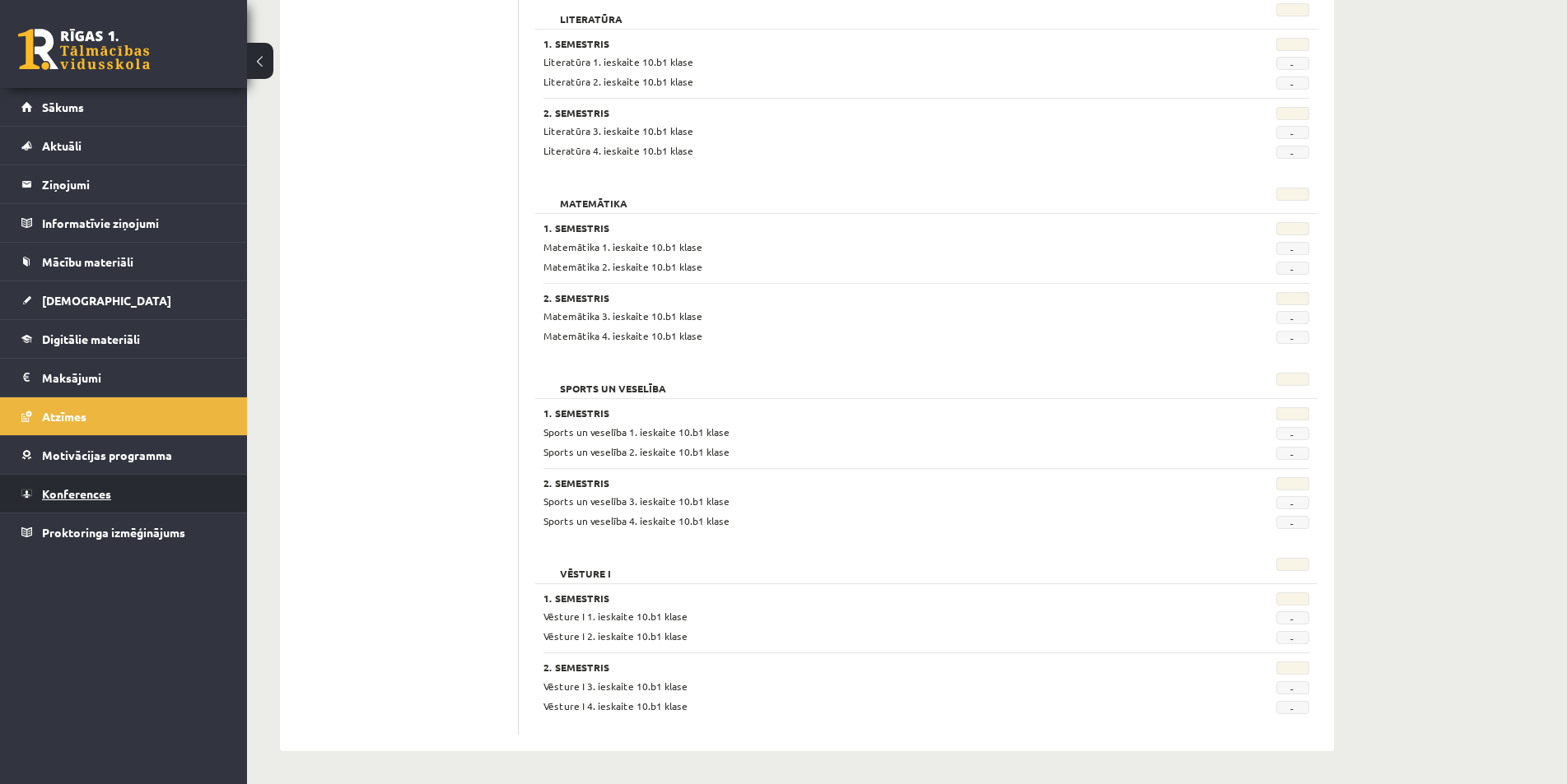
click at [95, 495] on span "Konferences" at bounding box center [76, 494] width 69 height 15
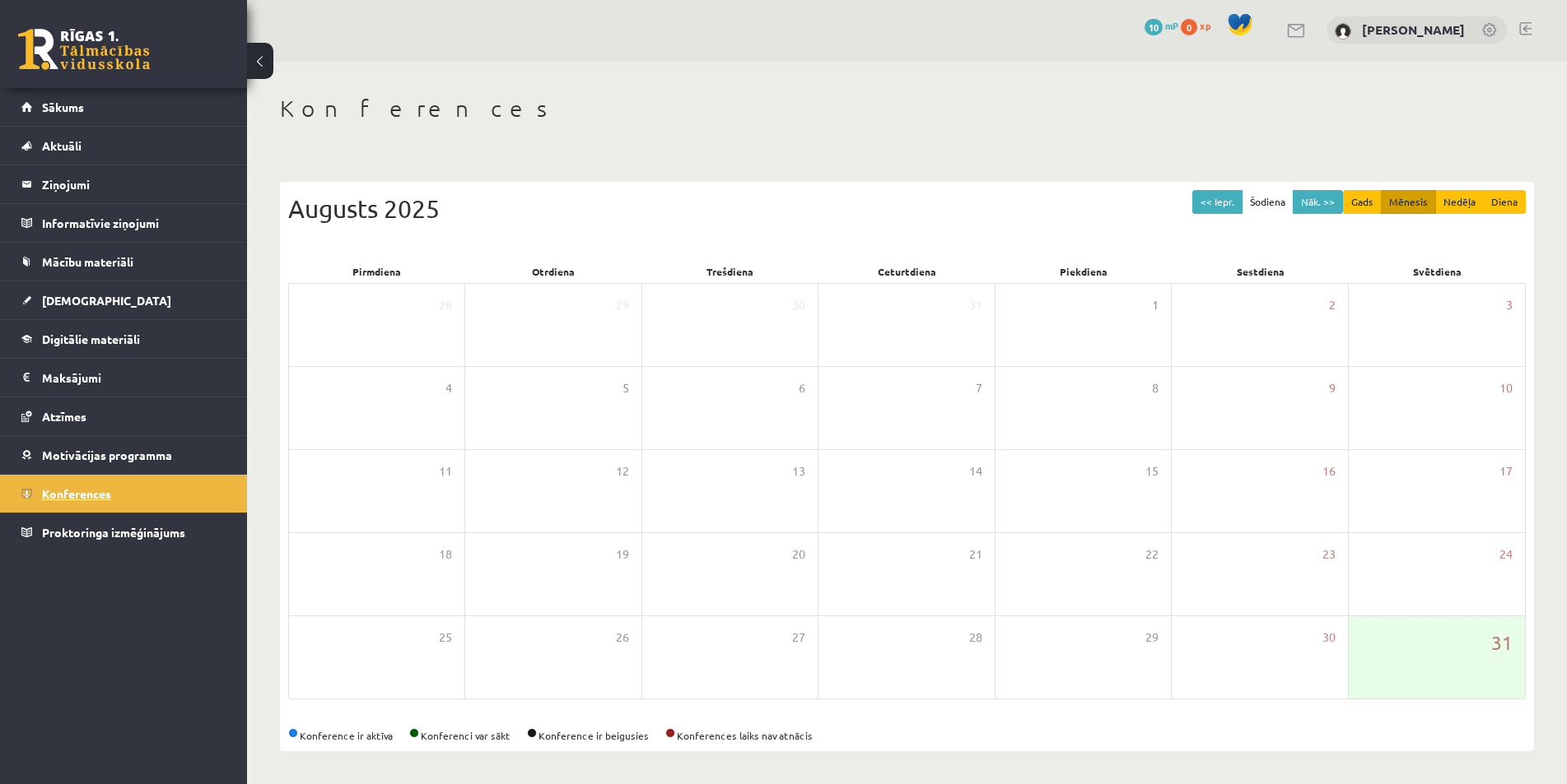
scroll to position [3, 0]
click at [1316, 205] on button "Nāk. >>" at bounding box center [1317, 202] width 50 height 24
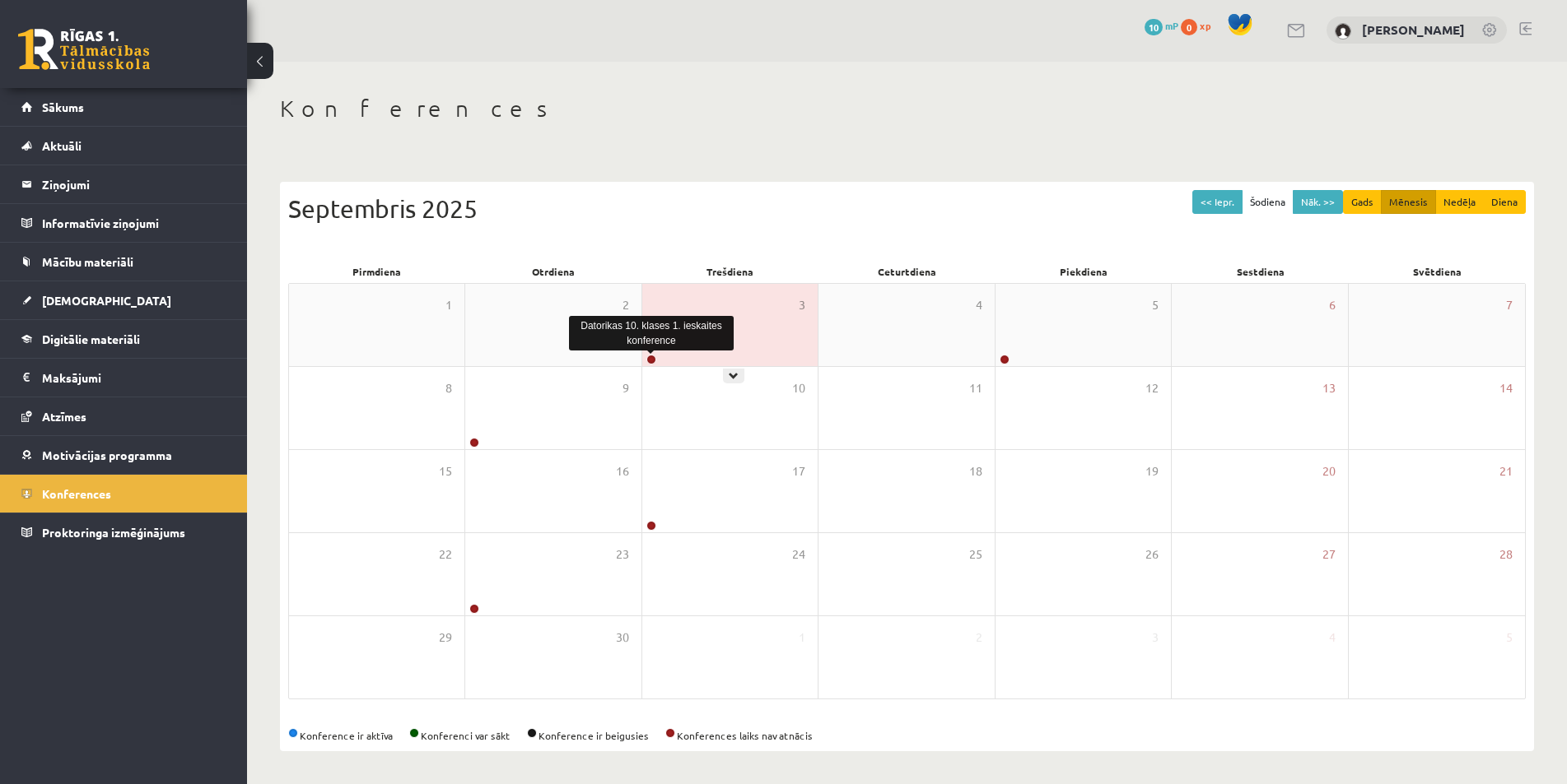
click at [655, 356] on link at bounding box center [651, 359] width 10 height 10
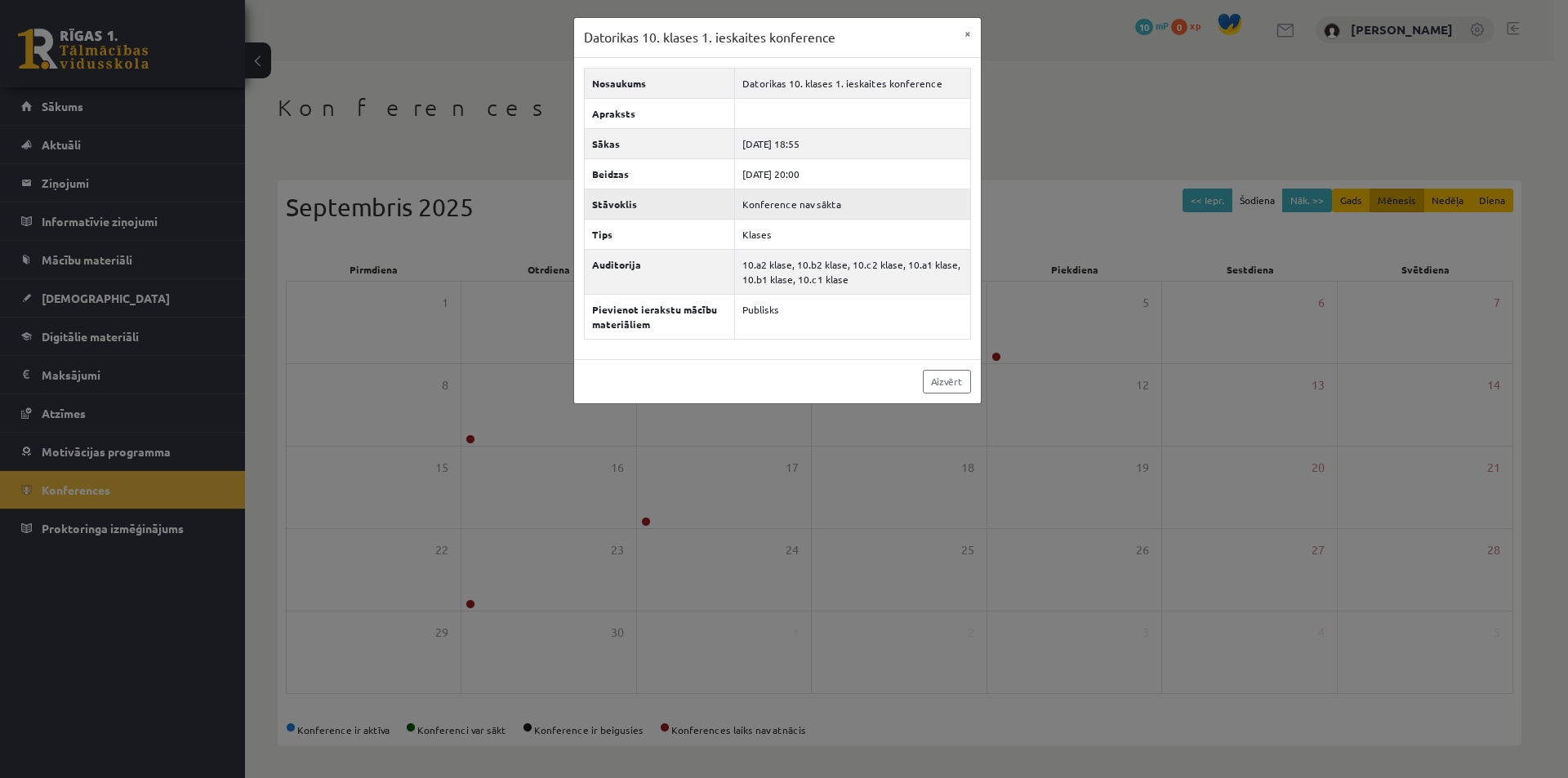
click at [766, 218] on td "Konference nav sākta" at bounding box center [852, 204] width 235 height 30
click at [962, 39] on button "×" at bounding box center [967, 32] width 26 height 31
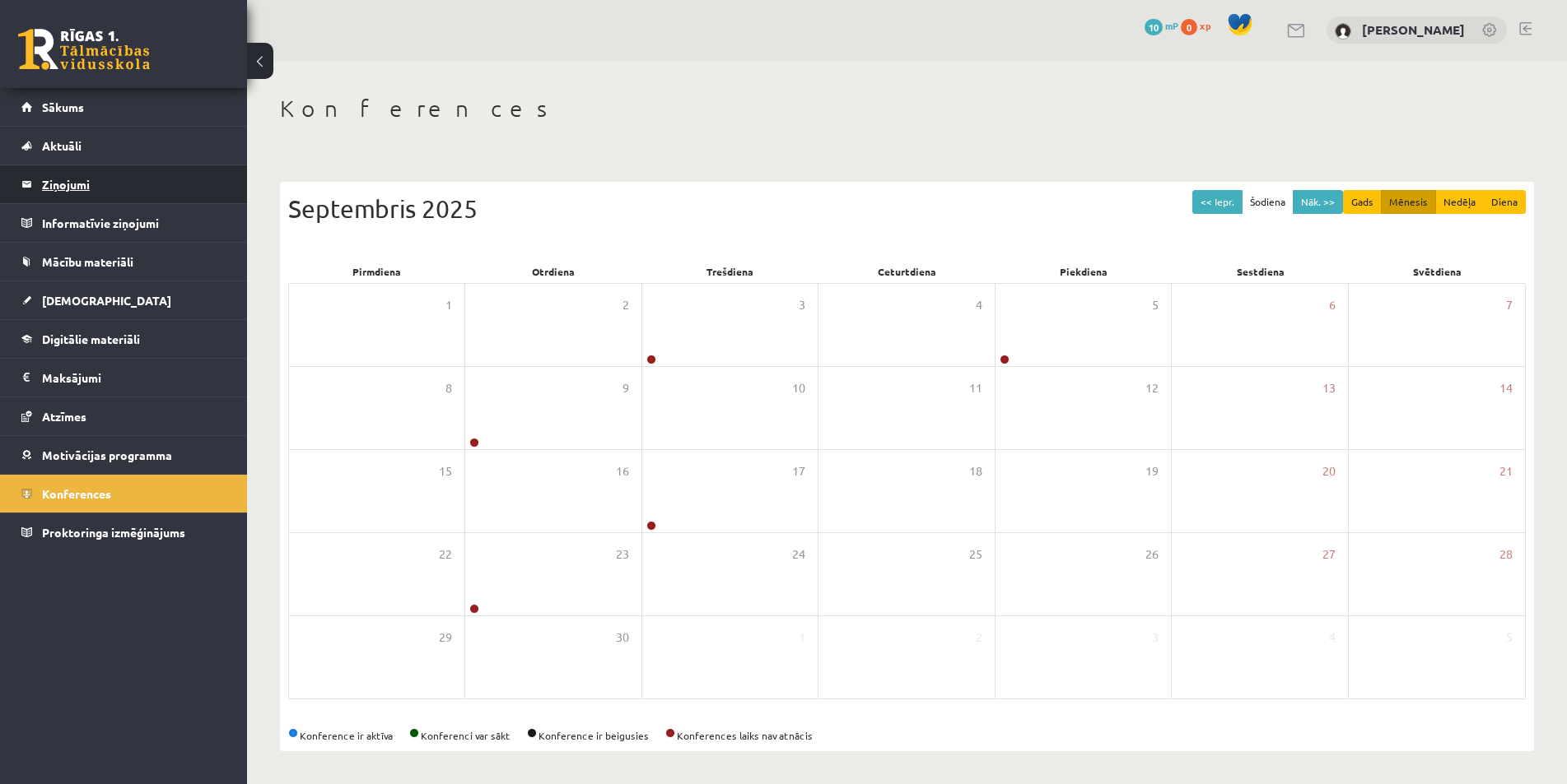
click at [65, 166] on legend "Ziņojumi 0" at bounding box center [134, 184] width 184 height 38
